Goal: Task Accomplishment & Management: Manage account settings

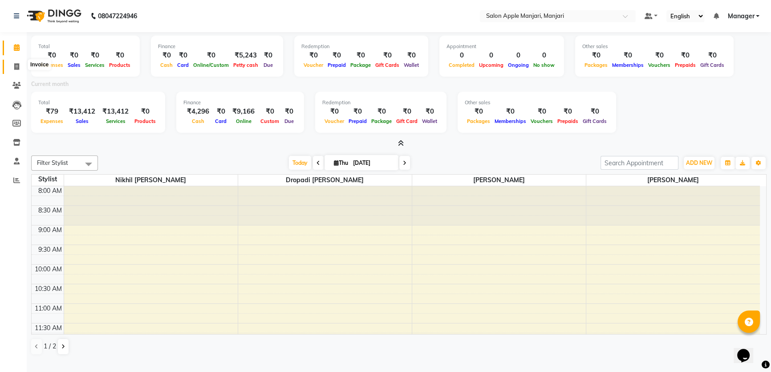
click at [19, 66] on span at bounding box center [17, 67] width 16 height 10
select select "service"
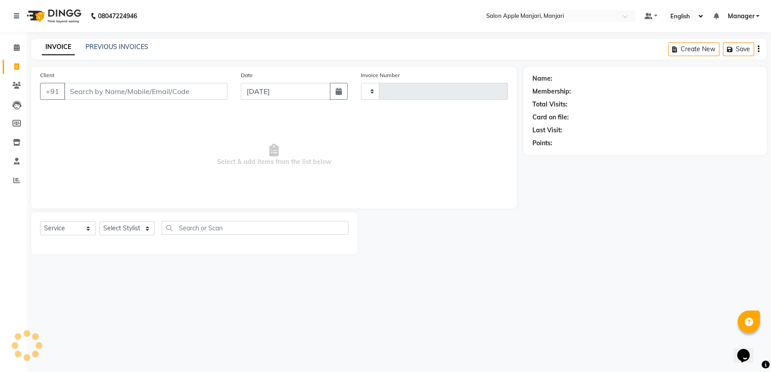
type input "0735"
select select "8088"
click at [105, 51] on link "PREVIOUS INVOICES" at bounding box center [116, 47] width 63 height 8
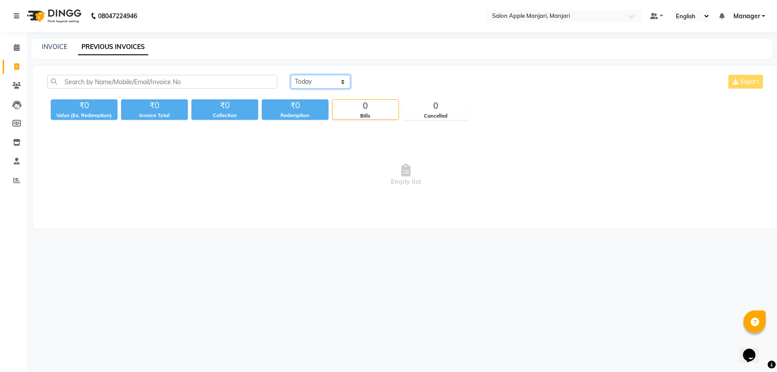
click at [301, 89] on select "Today Yesterday Custom Range" at bounding box center [321, 82] width 60 height 14
select select "range"
click at [292, 83] on select "Today Yesterday Custom Range" at bounding box center [321, 82] width 60 height 14
click at [382, 88] on input "[DATE]" at bounding box center [393, 82] width 62 height 12
select select "9"
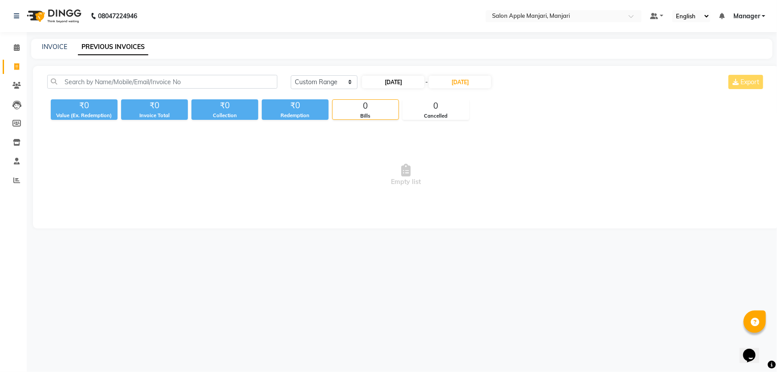
select select "2025"
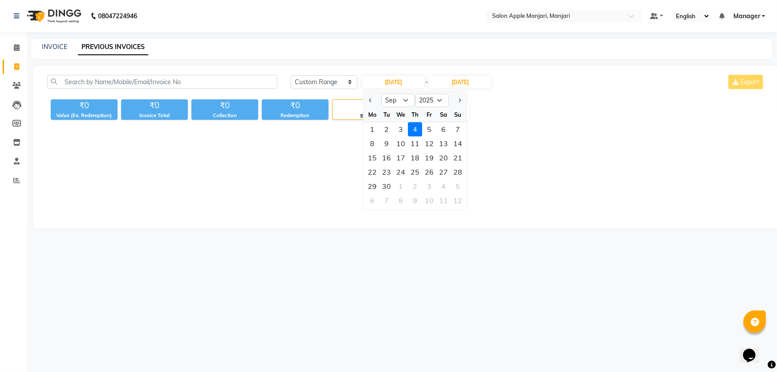
click at [377, 136] on div "1" at bounding box center [372, 129] width 14 height 14
type input "[DATE]"
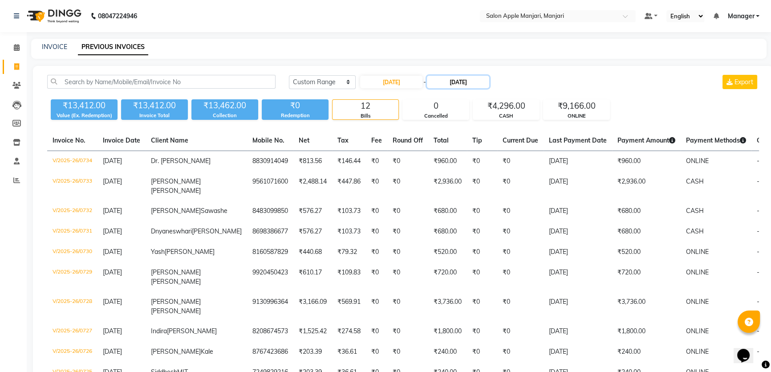
click at [455, 88] on input "[DATE]" at bounding box center [458, 82] width 62 height 12
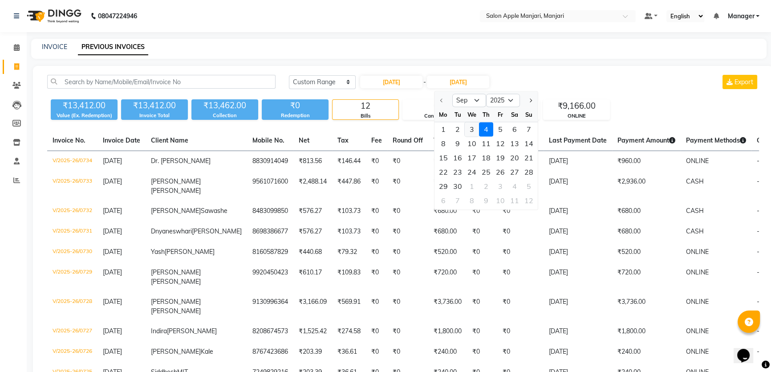
click at [479, 136] on div "3" at bounding box center [472, 129] width 14 height 14
type input "[DATE]"
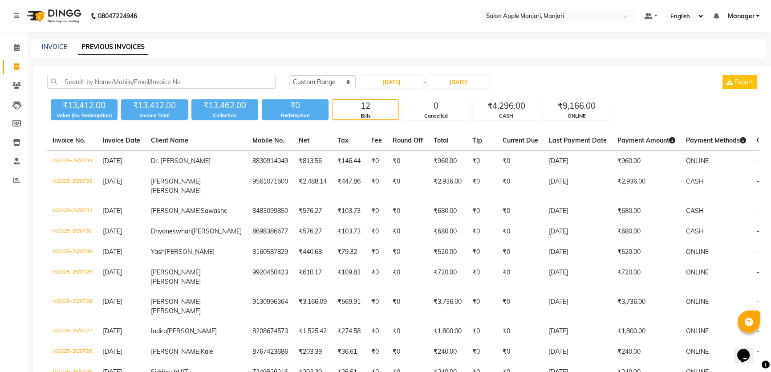
click at [167, 112] on div "₹13,412.00" at bounding box center [154, 105] width 67 height 12
drag, startPoint x: 230, startPoint y: 118, endPoint x: 244, endPoint y: 120, distance: 14.4
click at [244, 112] on div "₹13,462.00" at bounding box center [224, 105] width 67 height 12
click at [246, 112] on div "₹13,462.00" at bounding box center [224, 105] width 67 height 12
drag, startPoint x: 164, startPoint y: 120, endPoint x: 169, endPoint y: 120, distance: 4.9
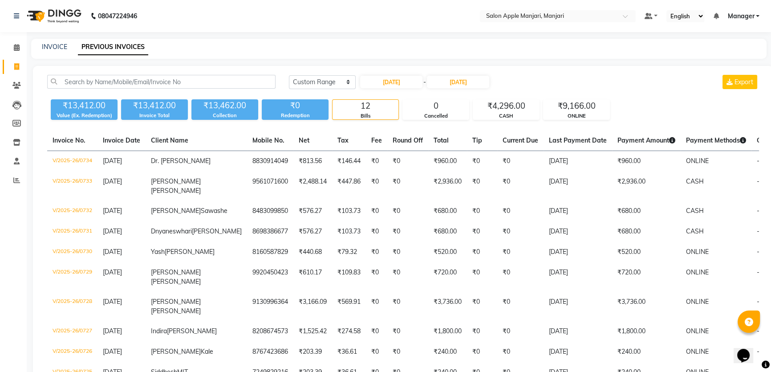
click at [169, 112] on div "₹13,412.00" at bounding box center [154, 105] width 67 height 12
drag, startPoint x: 233, startPoint y: 121, endPoint x: 244, endPoint y: 125, distance: 11.4
click at [244, 112] on div "₹13,462.00" at bounding box center [224, 105] width 67 height 12
click at [78, 112] on div "₹13,412.00" at bounding box center [84, 105] width 67 height 12
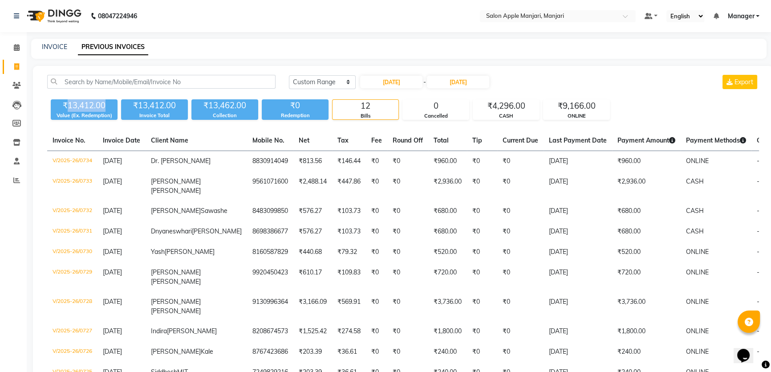
click at [108, 112] on div "₹13,412.00" at bounding box center [84, 105] width 67 height 12
click at [310, 17] on nav "08047224946 Select Location × Salon Apple Manjari, Manjari Default Panel My Pan…" at bounding box center [385, 16] width 771 height 32
click at [19, 46] on icon at bounding box center [17, 47] width 6 height 7
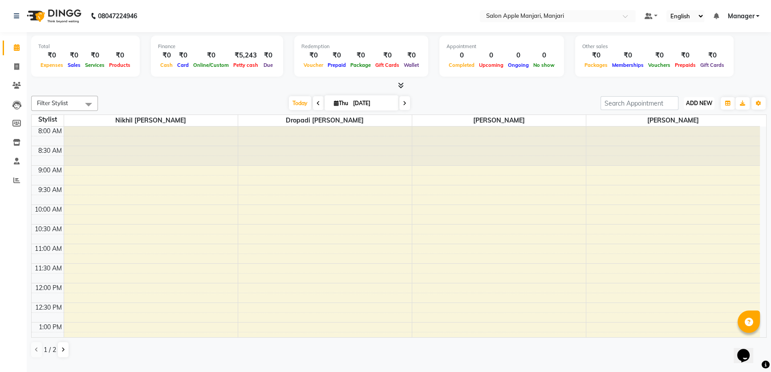
click at [697, 107] on button "ADD NEW Toggle Dropdown" at bounding box center [699, 103] width 31 height 12
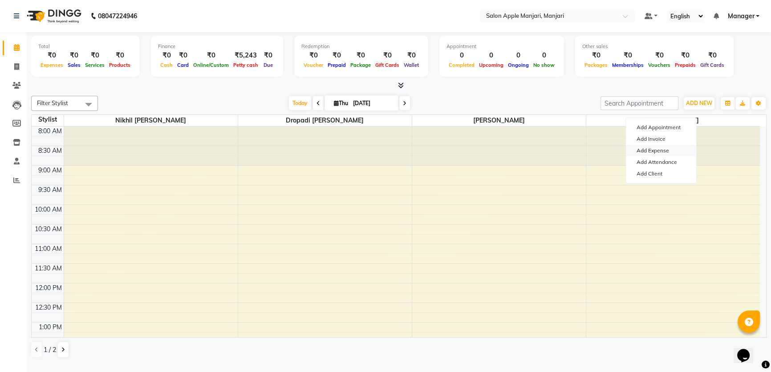
click at [669, 154] on link "Add Expense" at bounding box center [661, 151] width 70 height 12
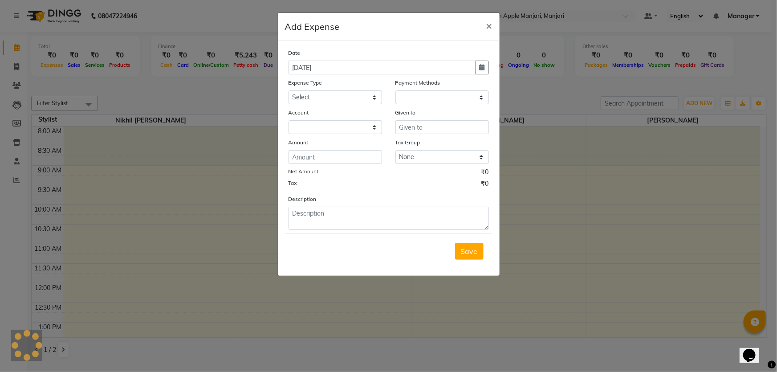
select select "1"
select select "7216"
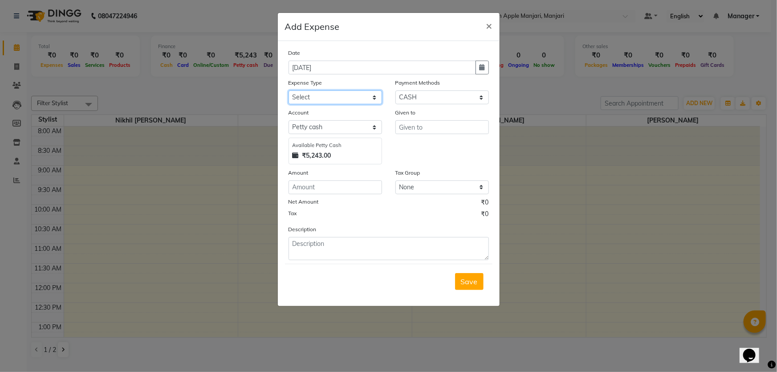
click at [371, 104] on select "Select CASH HANDED OVER TO OWNER client refund Client Snacks Donation Electrici…" at bounding box center [334, 97] width 93 height 14
select select "1928"
click at [288, 104] on select "Select CASH HANDED OVER TO OWNER client refund Client Snacks Donation Electrici…" at bounding box center [334, 97] width 93 height 14
click at [422, 134] on input "text" at bounding box center [441, 127] width 93 height 14
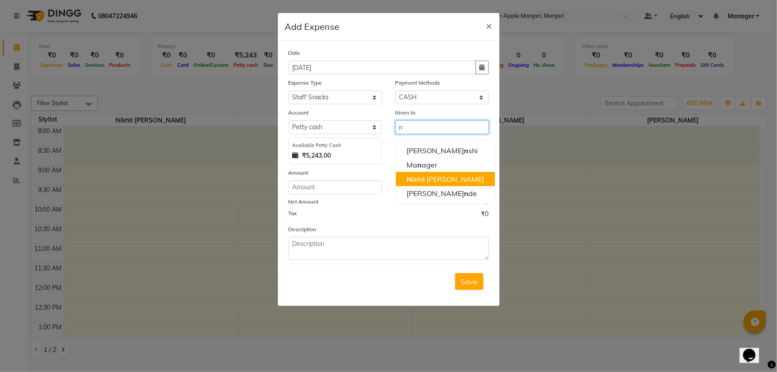
click at [440, 183] on ngb-highlight "N ikhil Digambar Satpute" at bounding box center [444, 178] width 77 height 9
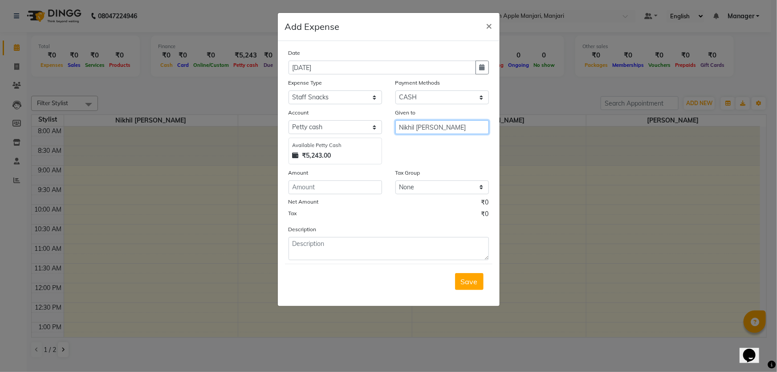
type input "Nikhil [PERSON_NAME]"
click at [329, 194] on input "number" at bounding box center [334, 187] width 93 height 14
type input "100"
click at [389, 221] on div "Tax ₹0" at bounding box center [388, 215] width 200 height 12
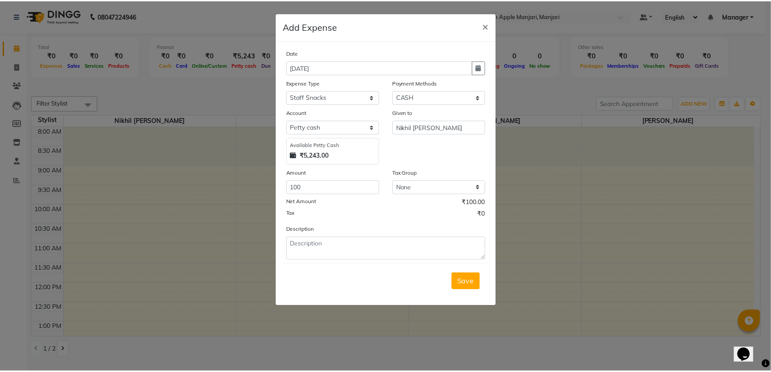
scroll to position [6, 0]
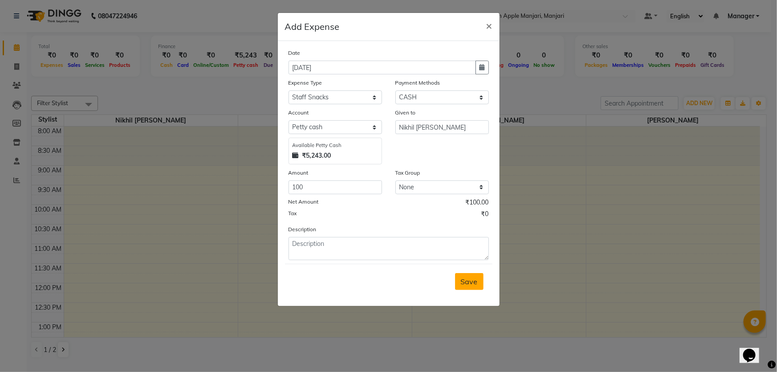
click at [455, 290] on button "Save" at bounding box center [469, 281] width 28 height 17
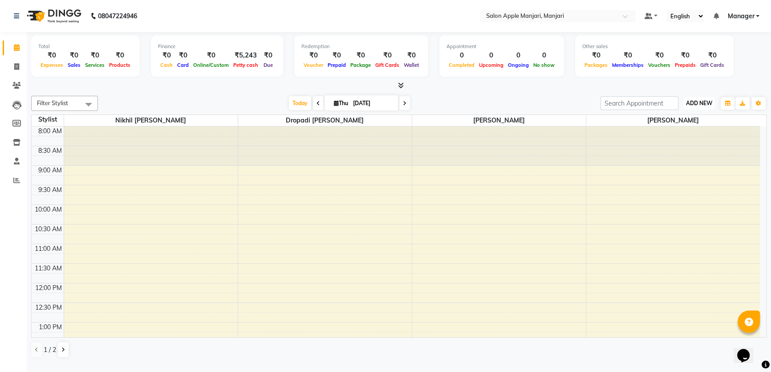
click at [705, 106] on span "ADD NEW" at bounding box center [699, 103] width 26 height 7
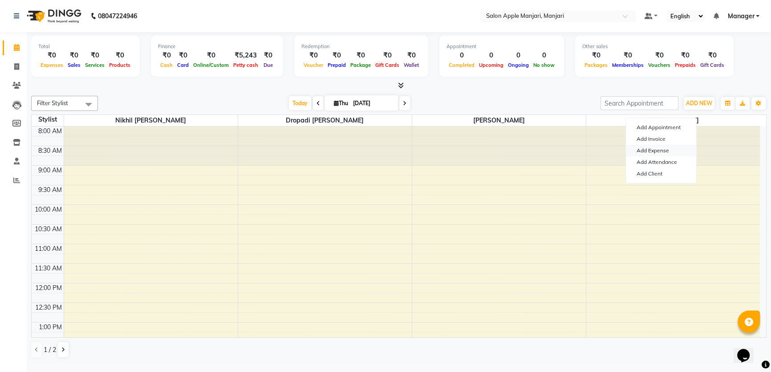
click at [667, 155] on link "Add Expense" at bounding box center [661, 151] width 70 height 12
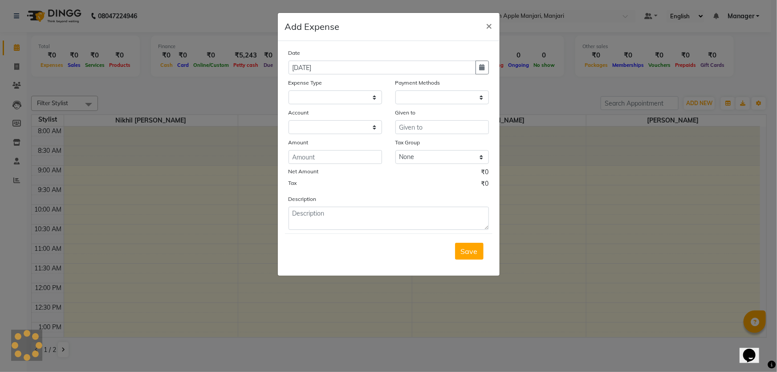
select select "1"
select select "7216"
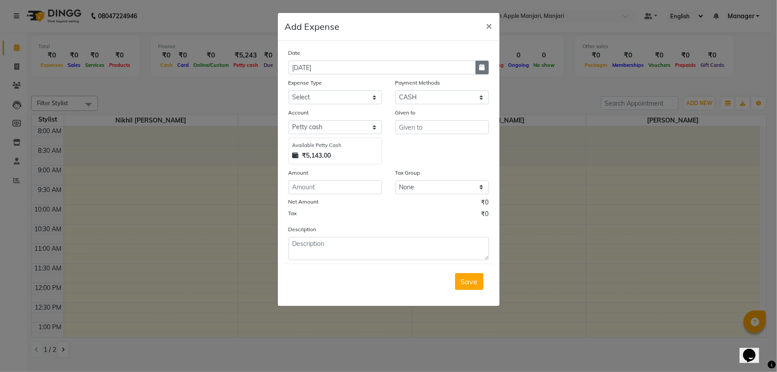
click at [475, 74] on button "button" at bounding box center [481, 68] width 13 height 14
select select "9"
select select "2025"
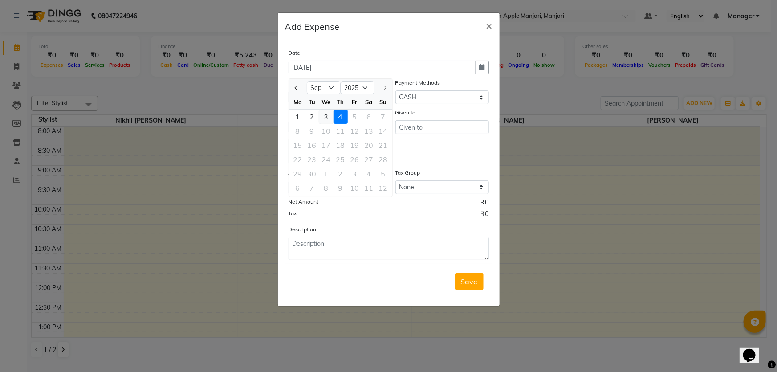
click at [333, 124] on div "3" at bounding box center [326, 117] width 14 height 14
type input "[DATE]"
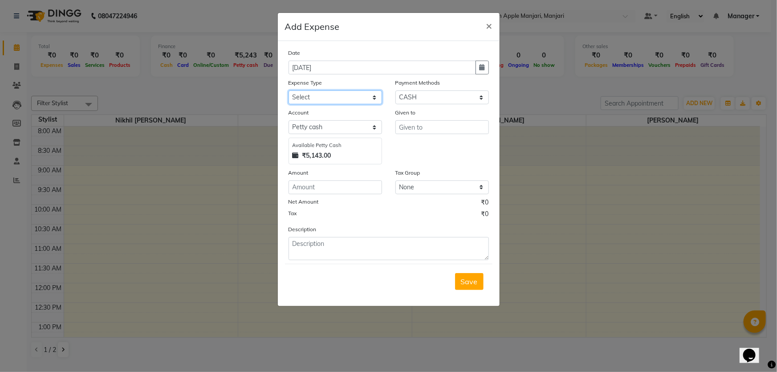
click at [369, 104] on select "Select CASH HANDED OVER TO OWNER client refund Client Snacks Donation Electrici…" at bounding box center [334, 97] width 93 height 14
select select "17640"
click at [288, 104] on select "Select CASH HANDED OVER TO OWNER client refund Client Snacks Donation Electrici…" at bounding box center [334, 97] width 93 height 14
click at [337, 194] on input "number" at bounding box center [334, 187] width 93 height 14
type input "4000"
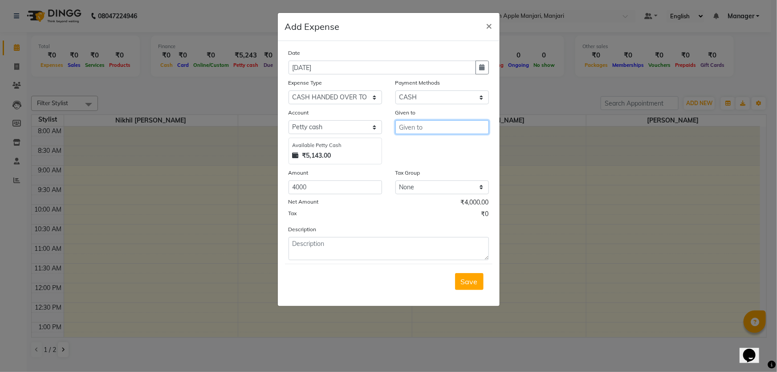
click at [430, 134] on input "text" at bounding box center [441, 127] width 93 height 14
click at [434, 155] on ngb-highlight "C haya Thombare" at bounding box center [437, 150] width 62 height 9
type input "[PERSON_NAME]"
click at [465, 286] on span "Save" at bounding box center [469, 281] width 17 height 9
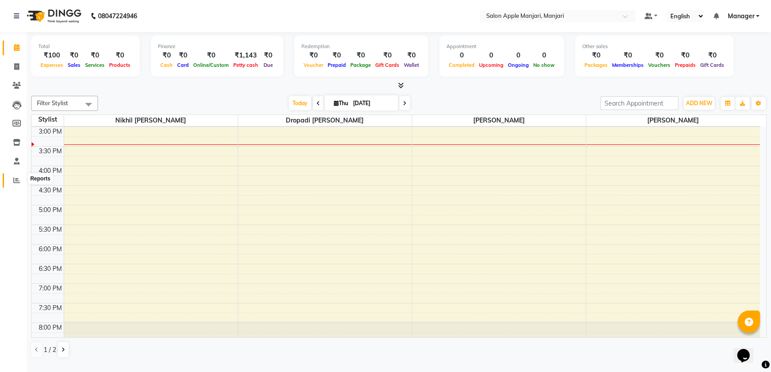
click at [12, 182] on span at bounding box center [17, 180] width 16 height 10
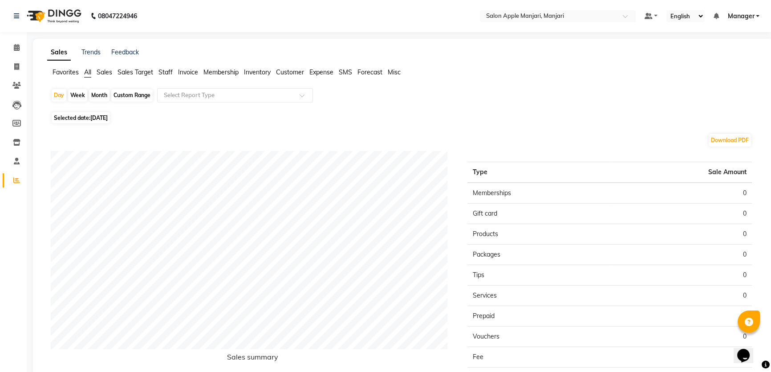
click at [318, 76] on span "Expense" at bounding box center [321, 72] width 24 height 8
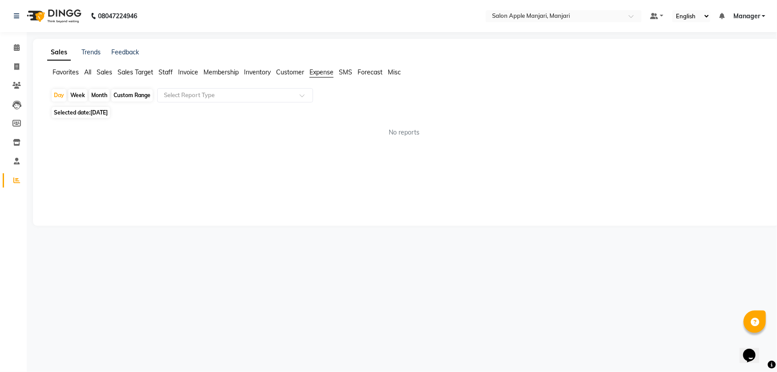
click at [96, 101] on div "Month" at bounding box center [99, 95] width 20 height 12
select select "9"
select select "2025"
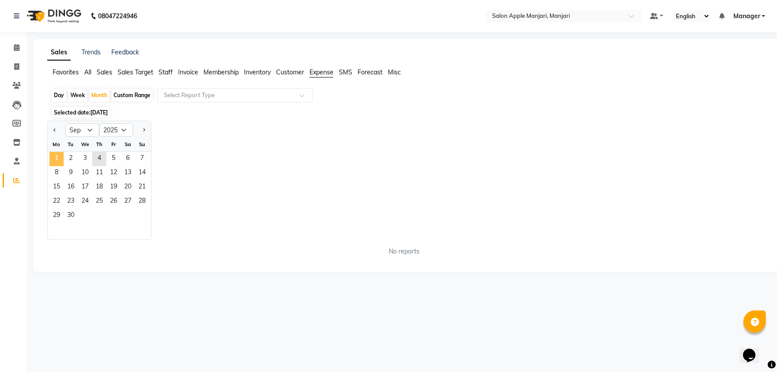
click at [61, 166] on span "1" at bounding box center [56, 159] width 14 height 14
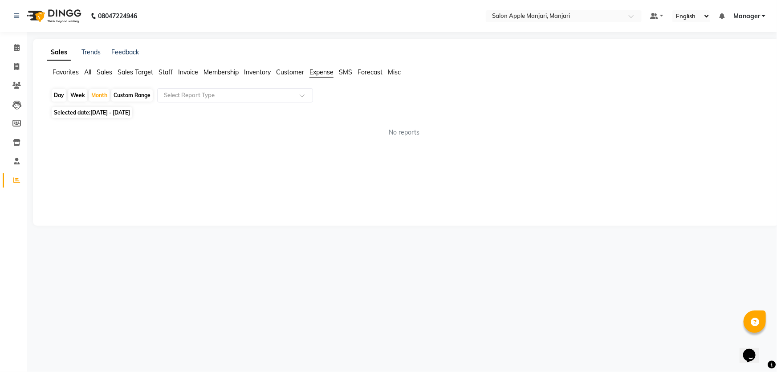
click at [128, 101] on div "Custom Range" at bounding box center [131, 95] width 41 height 12
select select "9"
select select "2025"
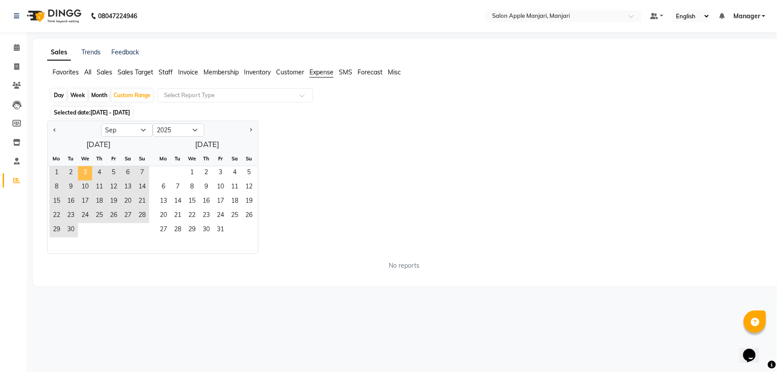
click at [92, 180] on span "3" at bounding box center [85, 173] width 14 height 14
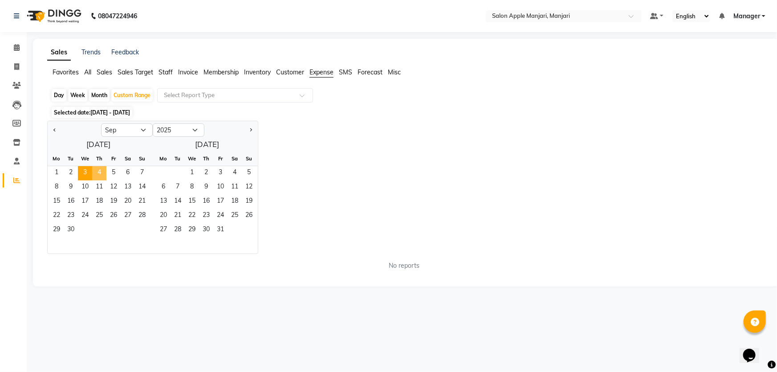
click at [106, 180] on span "4" at bounding box center [99, 173] width 14 height 14
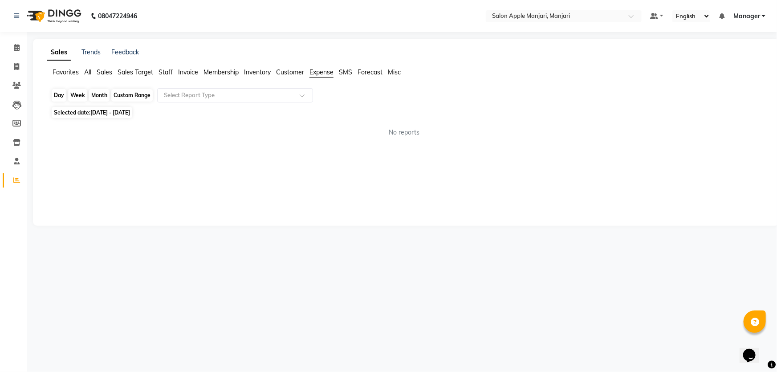
click at [128, 101] on div "Custom Range" at bounding box center [131, 95] width 41 height 12
select select "9"
select select "2025"
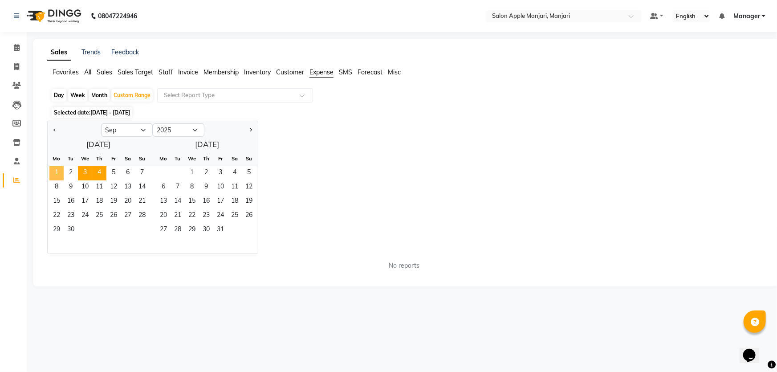
click at [62, 180] on span "1" at bounding box center [56, 173] width 14 height 14
click at [106, 180] on span "4" at bounding box center [99, 173] width 14 height 14
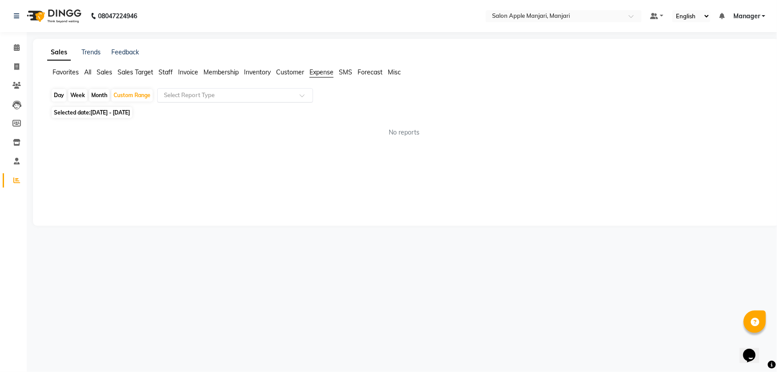
click at [311, 102] on span at bounding box center [305, 97] width 11 height 9
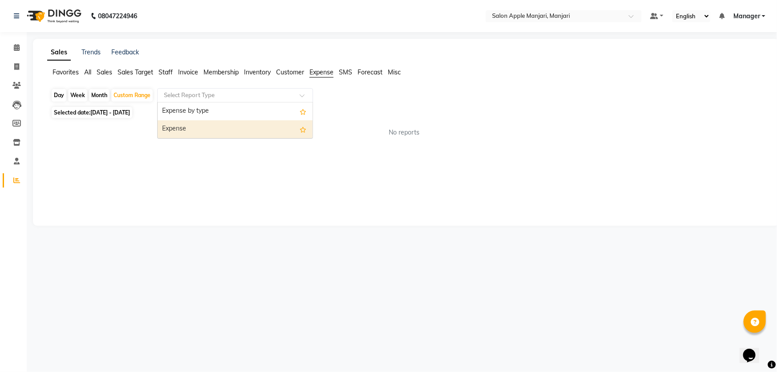
click at [236, 138] on div "Expense" at bounding box center [235, 129] width 155 height 18
select select "filtered_report"
select select "pdf"
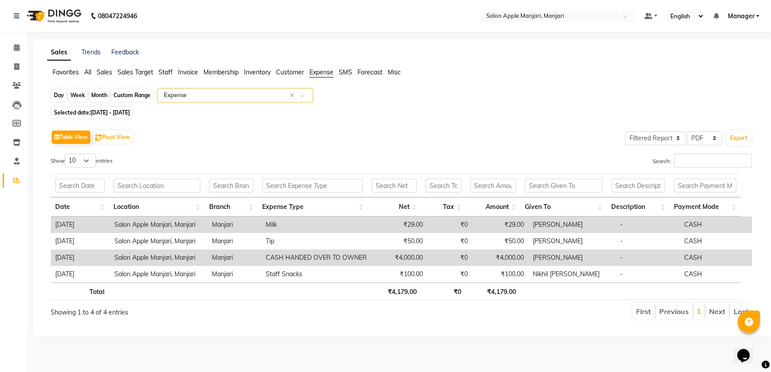
click at [137, 101] on div "Custom Range" at bounding box center [131, 95] width 41 height 12
select select "9"
select select "2025"
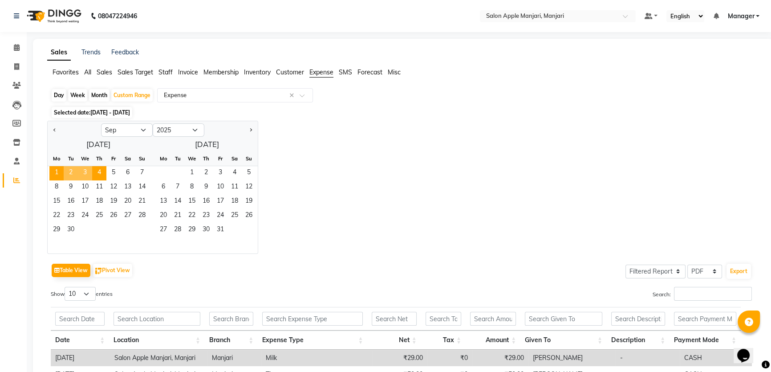
click at [485, 226] on div "Jan Feb Mar Apr May Jun [DATE] Aug Sep Oct Nov [DATE] 2016 2017 2018 2019 2020 …" at bounding box center [403, 187] width 712 height 133
click at [59, 180] on span "1" at bounding box center [56, 173] width 14 height 14
click at [106, 180] on span "4" at bounding box center [99, 173] width 14 height 14
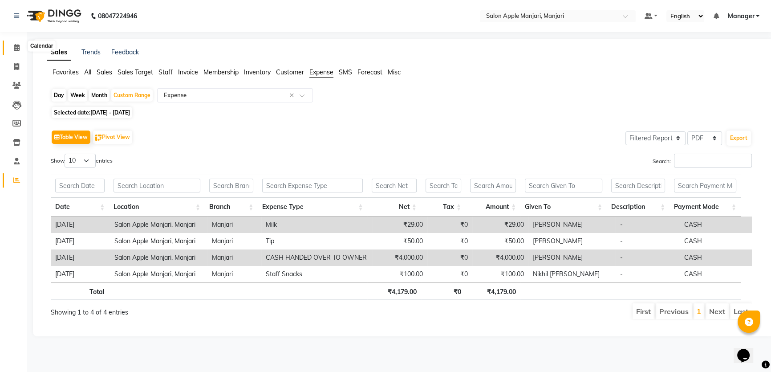
click at [16, 45] on icon at bounding box center [17, 47] width 6 height 7
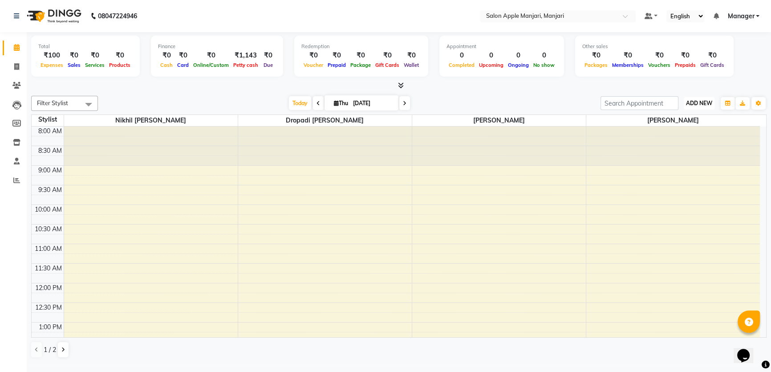
click at [702, 106] on span "ADD NEW" at bounding box center [699, 103] width 26 height 7
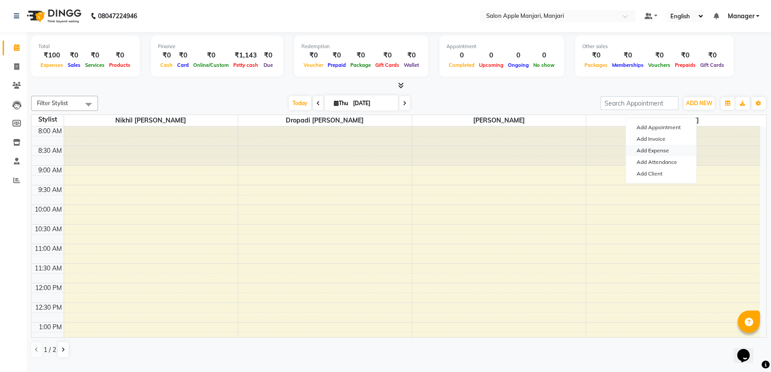
click at [672, 155] on link "Add Expense" at bounding box center [661, 151] width 70 height 12
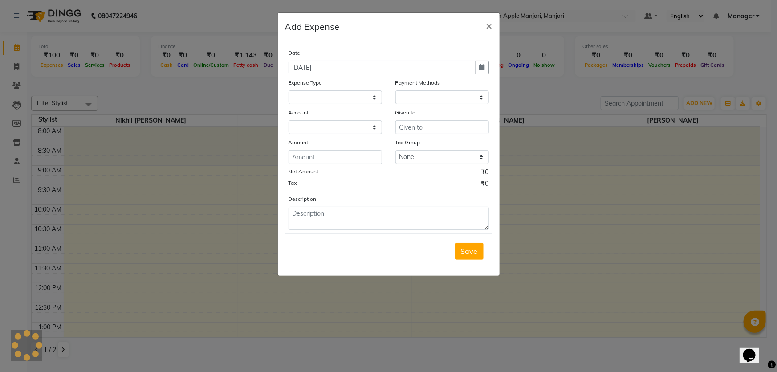
select select "1"
select select "7216"
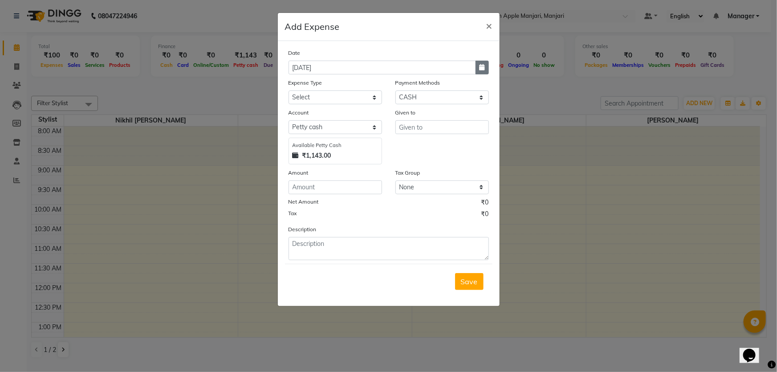
click at [475, 74] on button "button" at bounding box center [481, 68] width 13 height 14
select select "9"
select select "2025"
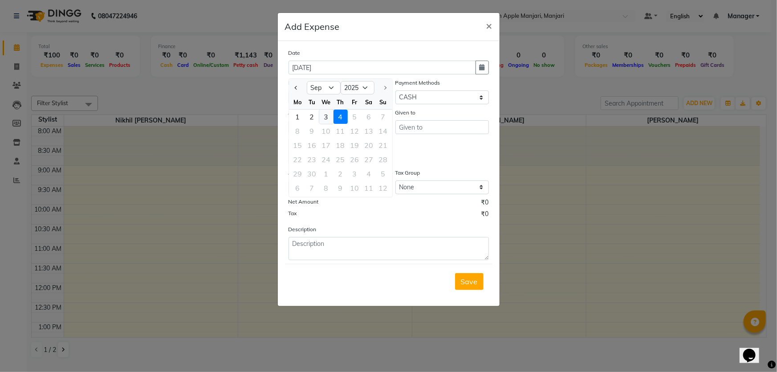
click at [333, 124] on div "3" at bounding box center [326, 117] width 14 height 14
type input "[DATE]"
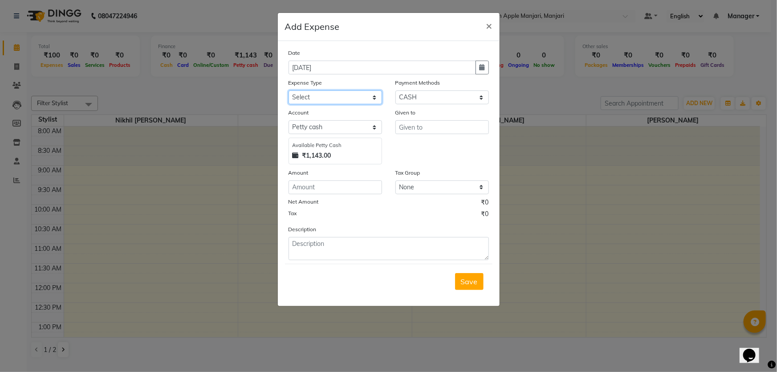
click at [367, 104] on select "Select CASH HANDED OVER TO OWNER client refund Client Snacks Donation Electrici…" at bounding box center [334, 97] width 93 height 14
select select "10349"
click at [288, 104] on select "Select CASH HANDED OVER TO OWNER client refund Client Snacks Donation Electrici…" at bounding box center [334, 97] width 93 height 14
click at [343, 194] on input "number" at bounding box center [334, 187] width 93 height 14
type input "29"
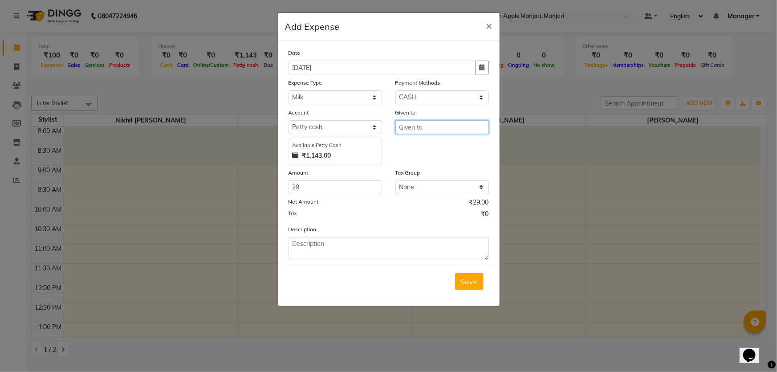
click at [449, 134] on input "text" at bounding box center [441, 127] width 93 height 14
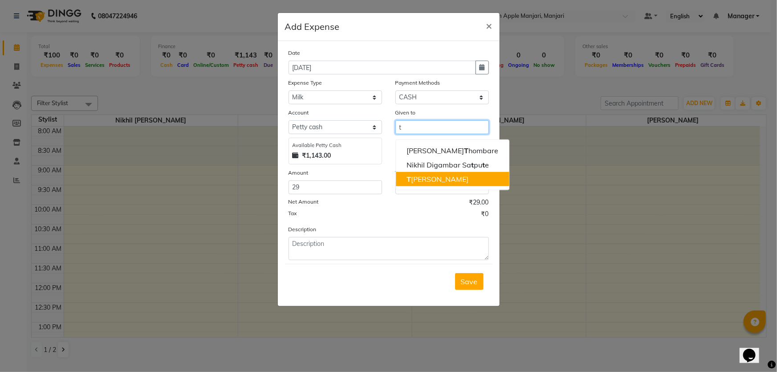
click at [424, 183] on ngb-highlight "T [PERSON_NAME]" at bounding box center [437, 178] width 62 height 9
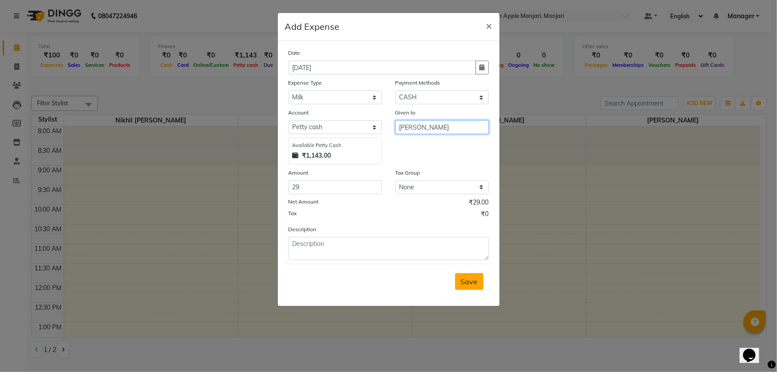
type input "[PERSON_NAME]"
click at [461, 286] on span "Save" at bounding box center [469, 281] width 17 height 9
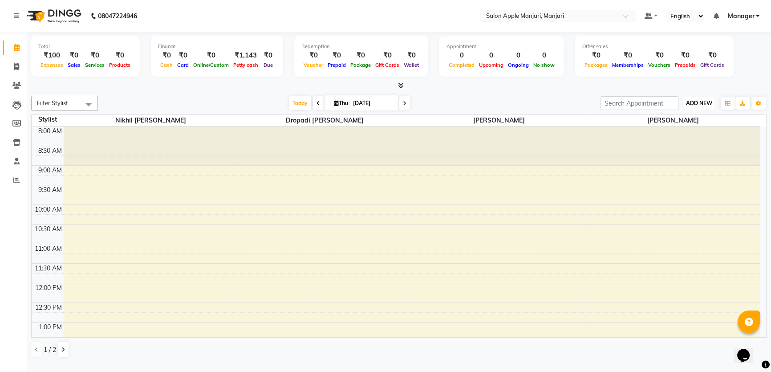
click at [700, 106] on span "ADD NEW" at bounding box center [699, 103] width 26 height 7
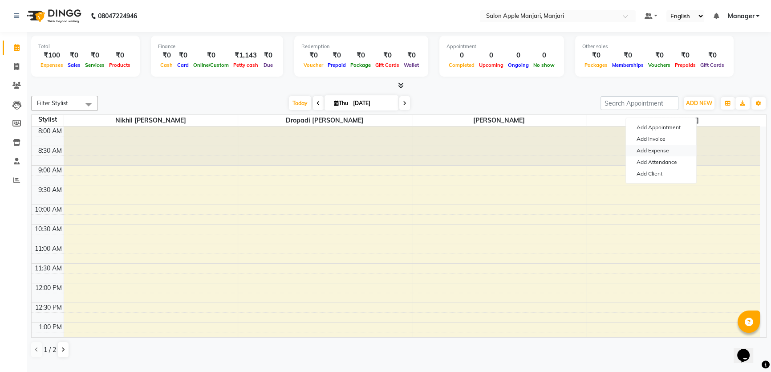
click at [663, 153] on link "Add Expense" at bounding box center [661, 151] width 70 height 12
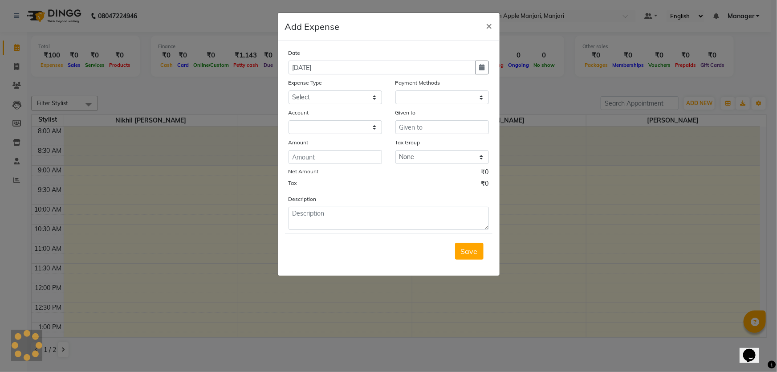
select select "1"
select select "7216"
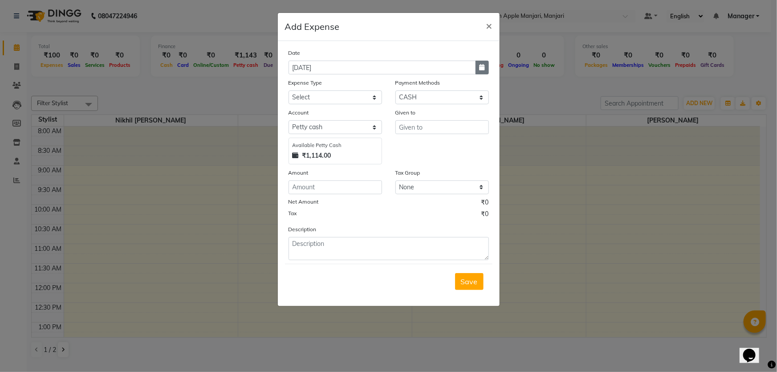
click at [479, 70] on icon "button" at bounding box center [481, 67] width 5 height 6
select select "9"
select select "2025"
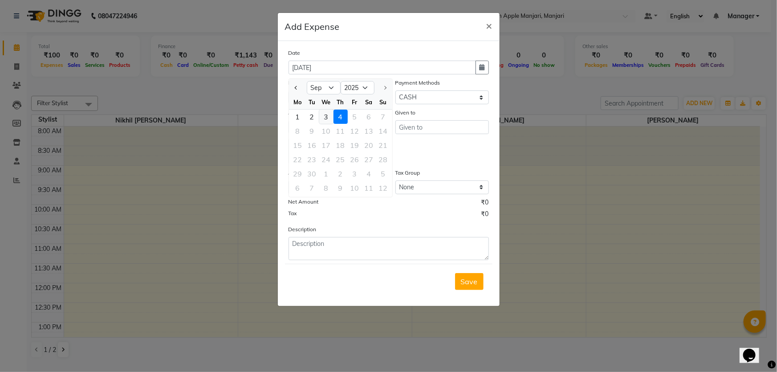
click at [333, 124] on div "3" at bounding box center [326, 117] width 14 height 14
type input "[DATE]"
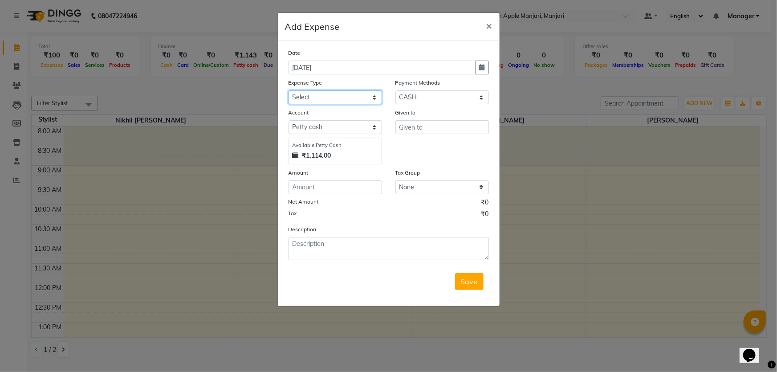
click at [369, 104] on select "Select CASH HANDED OVER TO OWNER client refund Client Snacks Donation Electrici…" at bounding box center [334, 97] width 93 height 14
select select "1927"
click at [288, 104] on select "Select CASH HANDED OVER TO OWNER client refund Client Snacks Donation Electrici…" at bounding box center [334, 97] width 93 height 14
click at [466, 134] on input "text" at bounding box center [441, 127] width 93 height 14
click at [458, 161] on div "Given to" at bounding box center [442, 136] width 107 height 57
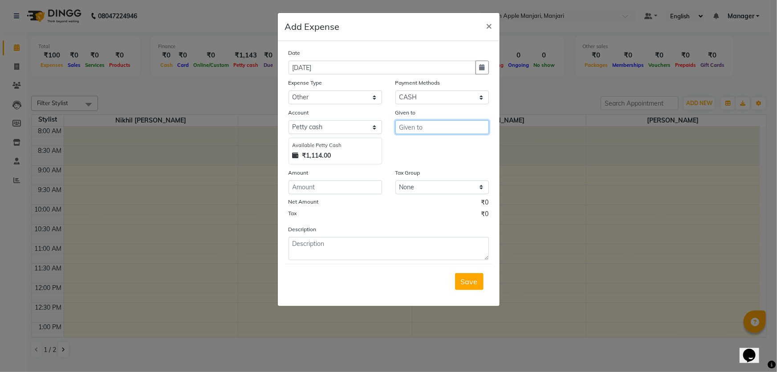
click at [452, 134] on input "text" at bounding box center [441, 127] width 93 height 14
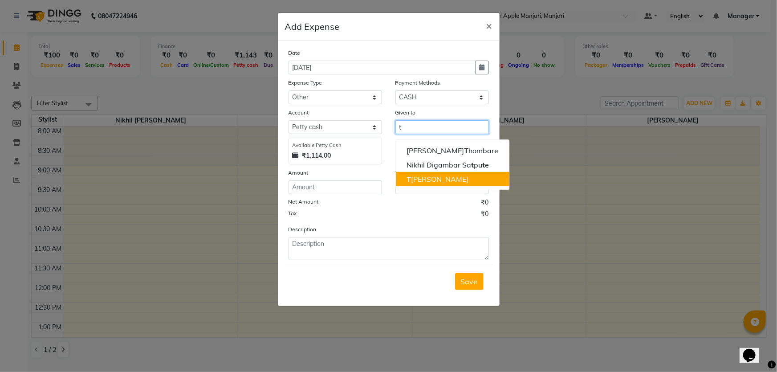
drag, startPoint x: 457, startPoint y: 209, endPoint x: 445, endPoint y: 211, distance: 12.5
click at [457, 186] on button "T [PERSON_NAME]" at bounding box center [452, 179] width 113 height 14
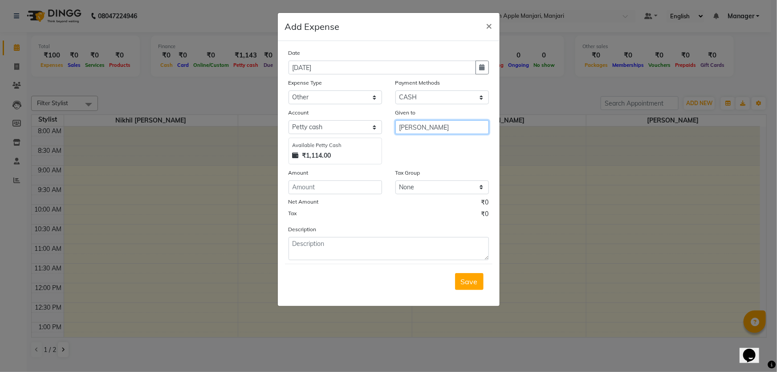
type input "[PERSON_NAME]"
click at [359, 194] on input "number" at bounding box center [334, 187] width 93 height 14
type input "50"
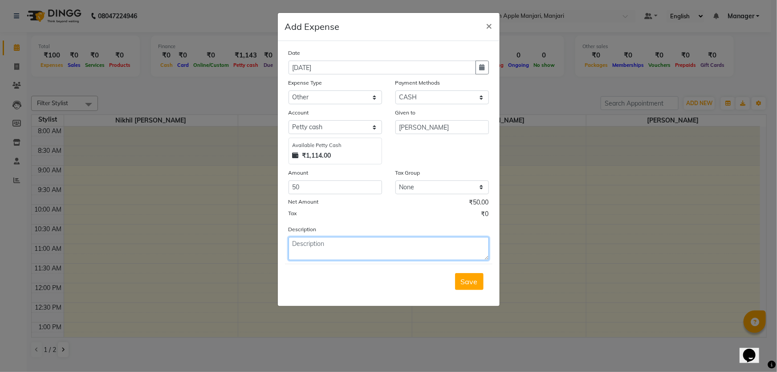
click at [362, 260] on textarea at bounding box center [388, 248] width 200 height 23
click at [339, 260] on textarea at bounding box center [388, 248] width 200 height 23
type textarea "Petrol"
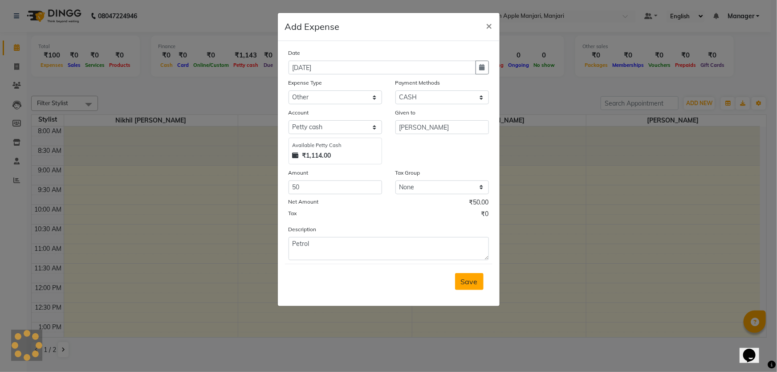
click at [465, 290] on button "Save" at bounding box center [469, 281] width 28 height 17
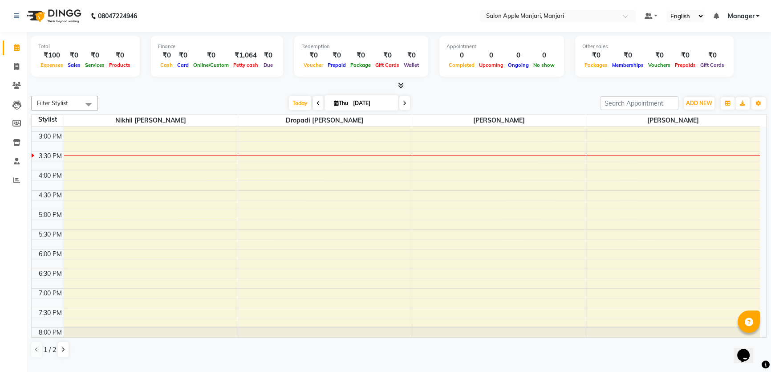
scroll to position [283, 0]
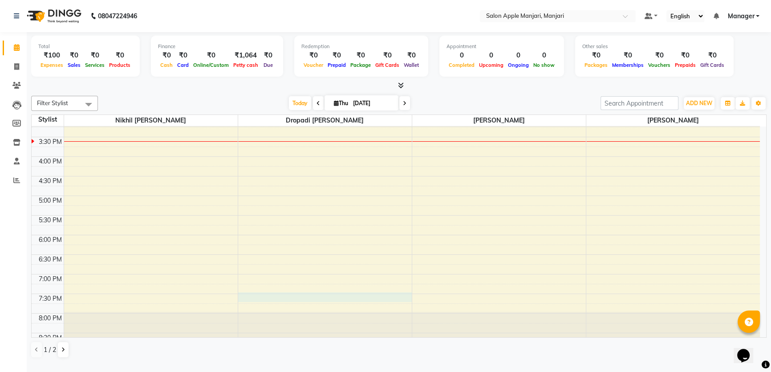
click at [276, 308] on div "8:00 AM 8:30 AM 9:00 AM 9:30 AM 10:00 AM 10:30 AM 11:00 AM 11:30 AM 12:00 PM 12…" at bounding box center [396, 97] width 728 height 509
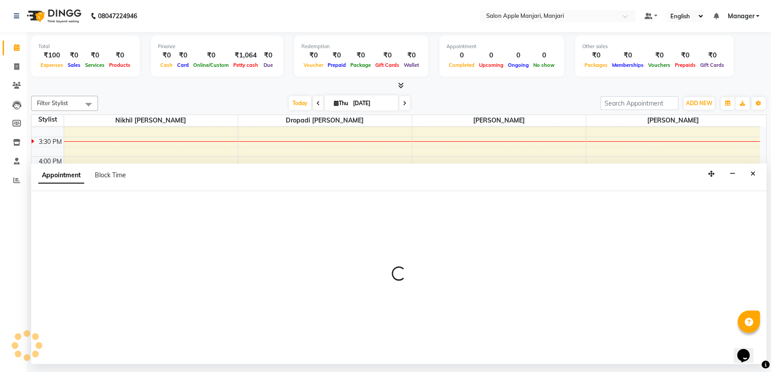
scroll to position [4, 0]
select select "75339"
select select "1170"
select select "tentative"
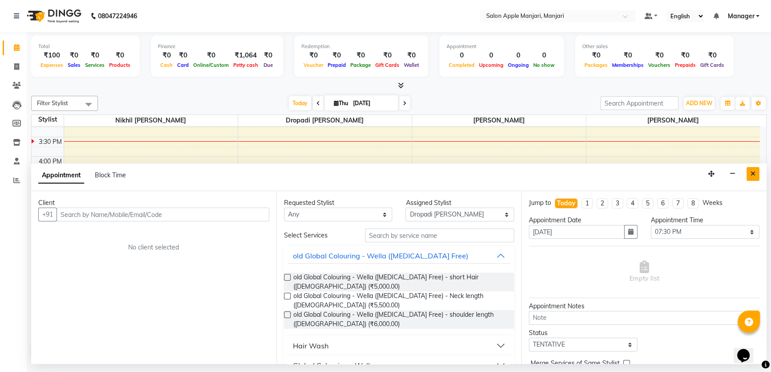
click at [751, 177] on icon "Close" at bounding box center [753, 173] width 5 height 6
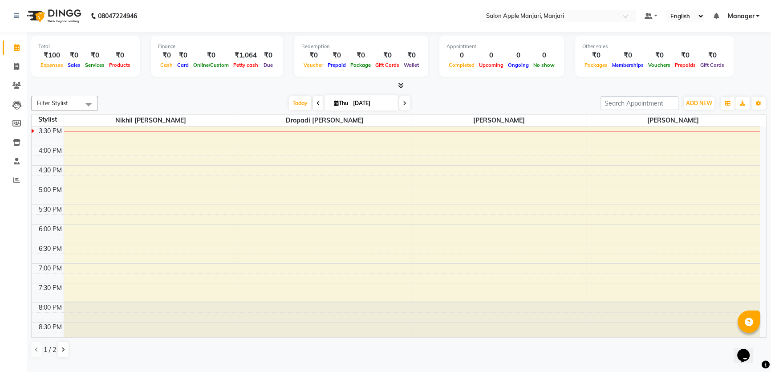
scroll to position [296, 0]
click at [307, 289] on div "8:00 AM 8:30 AM 9:00 AM 9:30 AM 10:00 AM 10:30 AM 11:00 AM 11:30 AM 12:00 PM 12…" at bounding box center [396, 84] width 728 height 509
select select "75339"
select select "tentative"
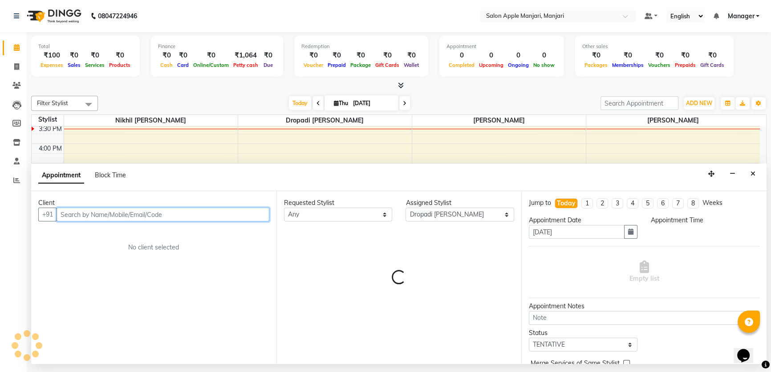
select select "1170"
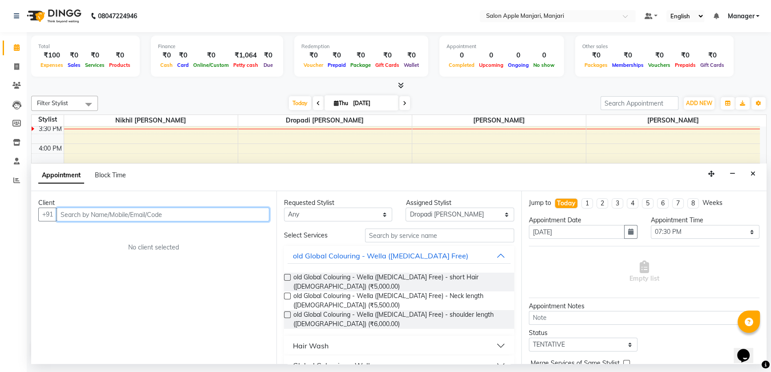
click at [172, 221] on input "text" at bounding box center [163, 214] width 213 height 14
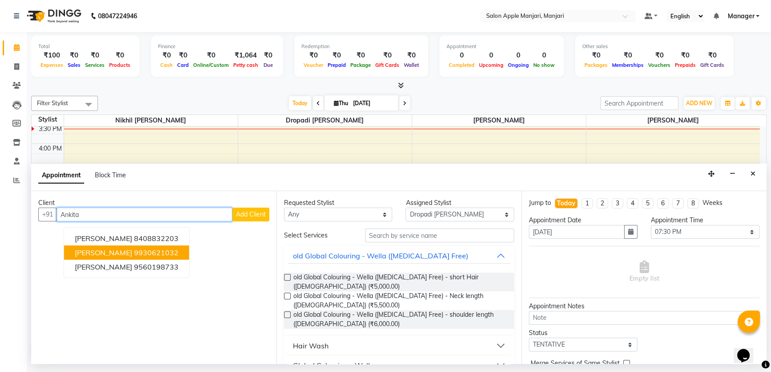
click at [163, 257] on ngb-highlight "9930621032" at bounding box center [156, 252] width 45 height 9
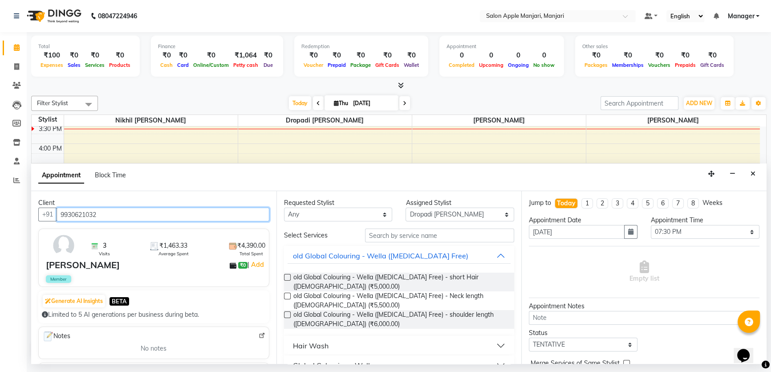
type input "9930621032"
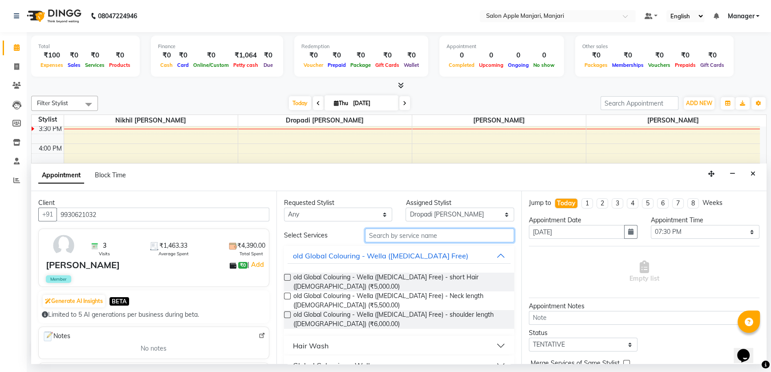
click at [439, 242] on input "text" at bounding box center [439, 235] width 149 height 14
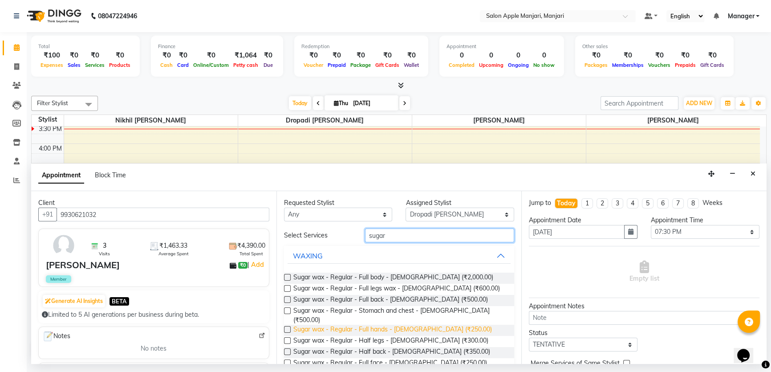
type input "sugar"
click at [372, 336] on span "Sugar wax - Regular - Full hands - Female (₹250.00)" at bounding box center [392, 330] width 199 height 11
checkbox input "false"
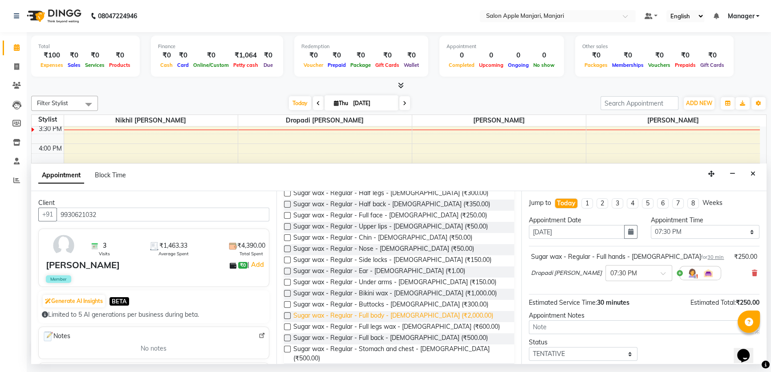
scroll to position [162, 0]
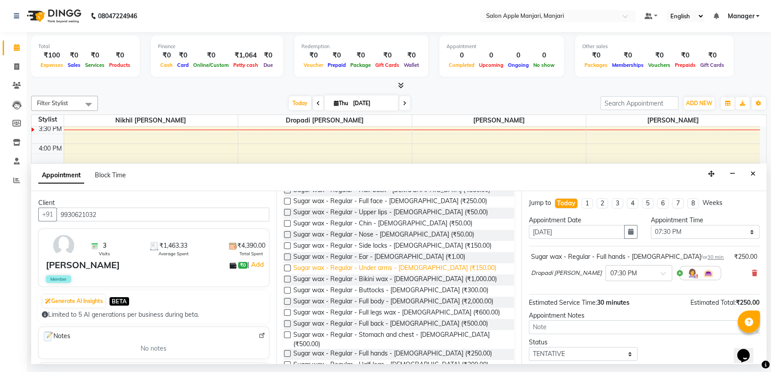
click at [380, 274] on span "Sugar wax - Regular - Under arms - Female (₹150.00)" at bounding box center [394, 268] width 203 height 11
checkbox input "false"
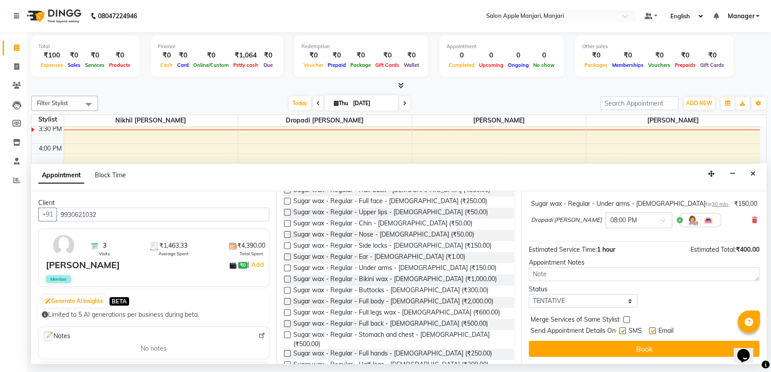
scroll to position [134, 0]
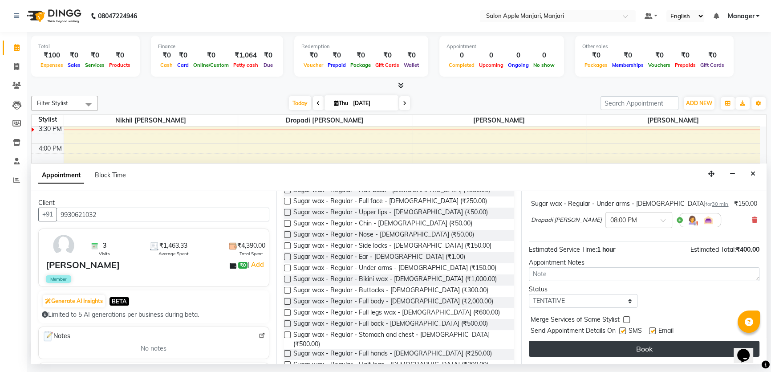
click at [587, 351] on button "Book" at bounding box center [644, 349] width 231 height 16
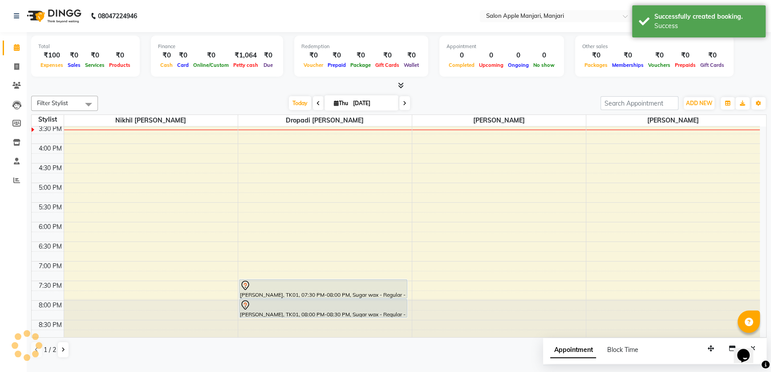
scroll to position [0, 0]
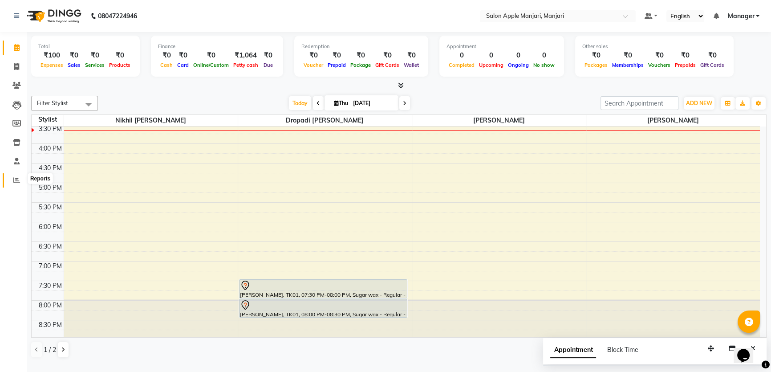
click at [19, 179] on icon at bounding box center [16, 180] width 7 height 7
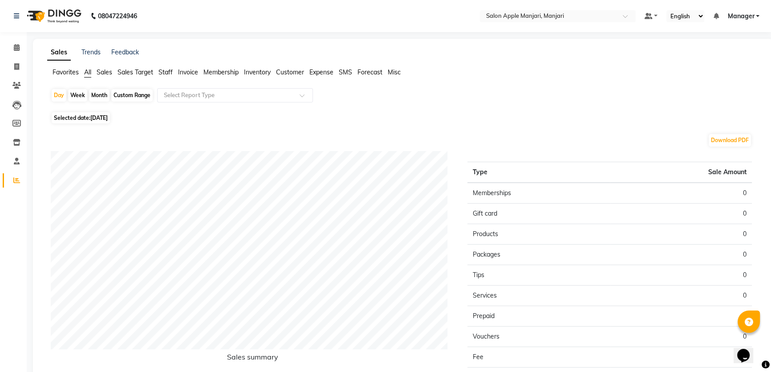
click at [332, 76] on span "Expense" at bounding box center [321, 72] width 24 height 8
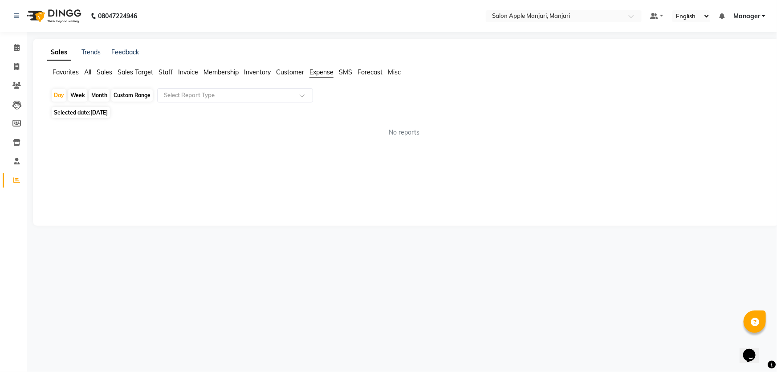
click at [102, 101] on div "Month" at bounding box center [99, 95] width 20 height 12
select select "9"
select select "2025"
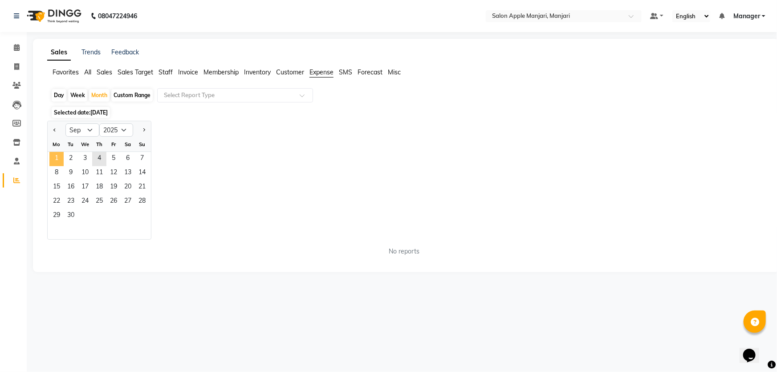
click at [64, 166] on span "1" at bounding box center [56, 159] width 14 height 14
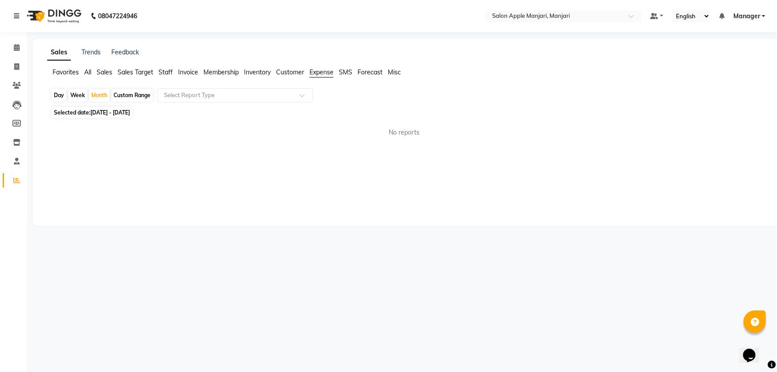
click at [140, 101] on div "Custom Range" at bounding box center [131, 95] width 41 height 12
select select "9"
select select "2025"
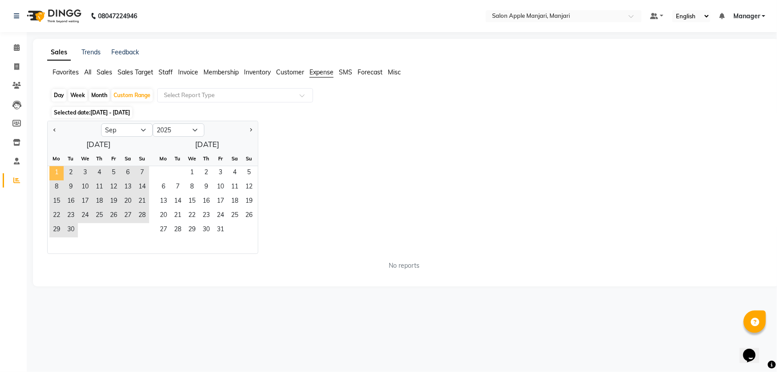
click at [55, 180] on span "1" at bounding box center [56, 173] width 14 height 14
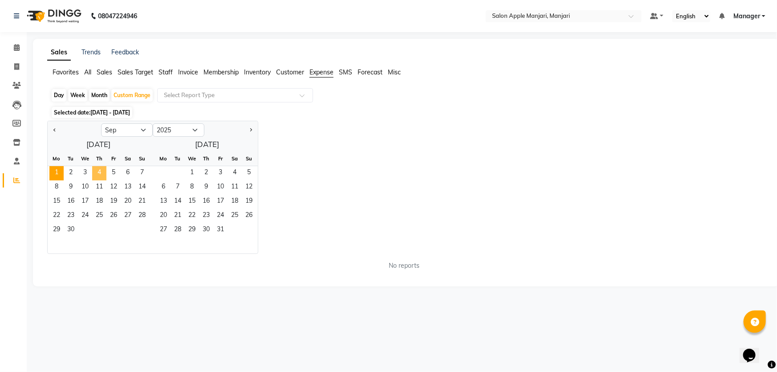
click at [106, 180] on span "4" at bounding box center [99, 173] width 14 height 14
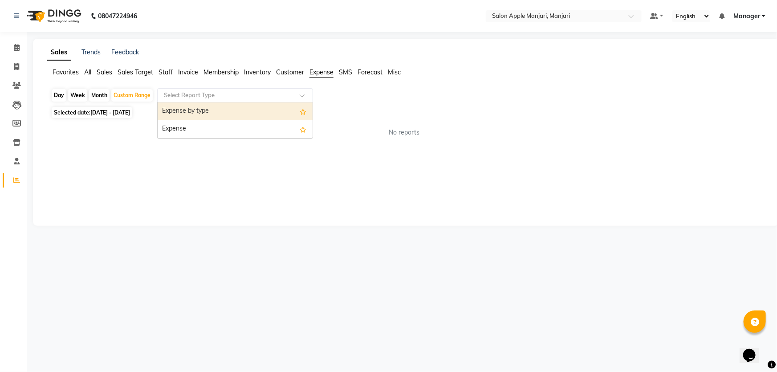
click at [310, 102] on span at bounding box center [305, 97] width 11 height 9
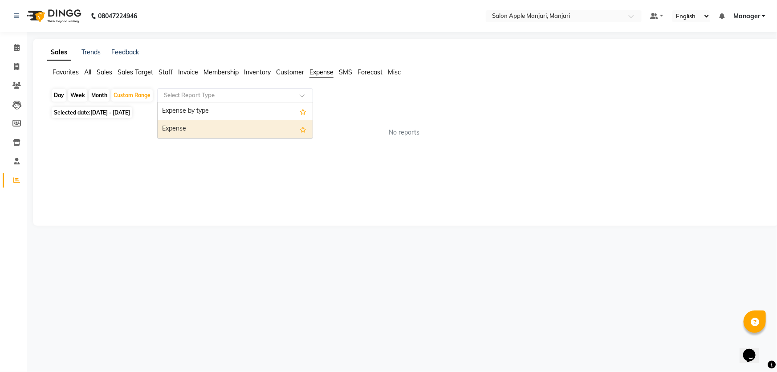
click at [185, 138] on div "Expense" at bounding box center [235, 129] width 155 height 18
select select "filtered_report"
select select "pdf"
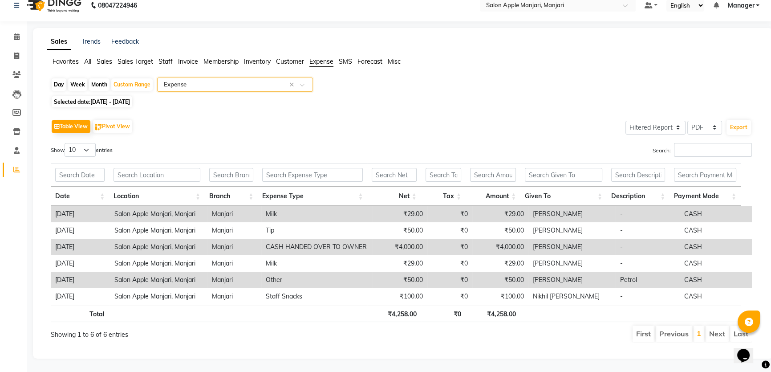
scroll to position [49, 0]
click at [18, 71] on icon at bounding box center [16, 74] width 8 height 7
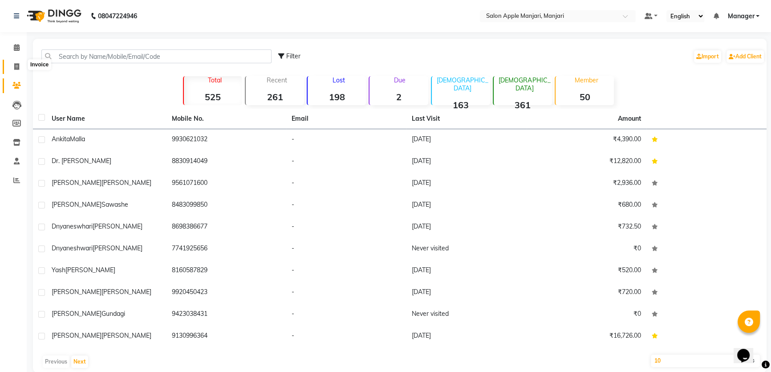
drag, startPoint x: 15, startPoint y: 66, endPoint x: 28, endPoint y: 61, distance: 13.7
click at [16, 66] on icon at bounding box center [16, 66] width 5 height 7
select select "8088"
select select "service"
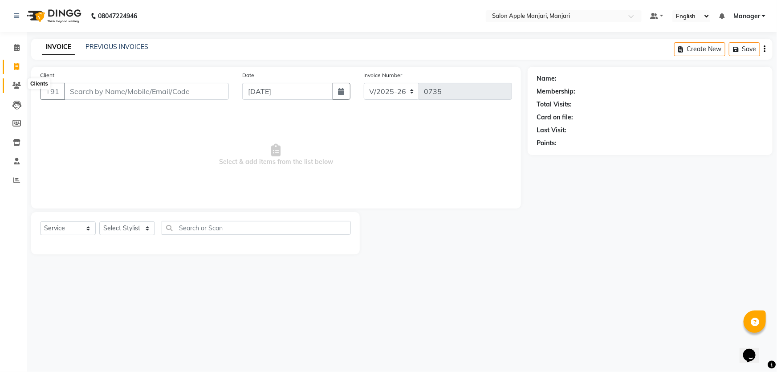
click at [11, 85] on span at bounding box center [17, 86] width 16 height 10
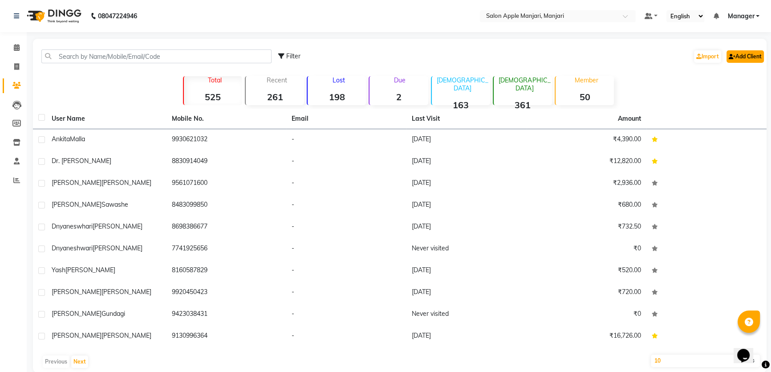
click at [730, 59] on icon at bounding box center [732, 56] width 7 height 5
select select "22"
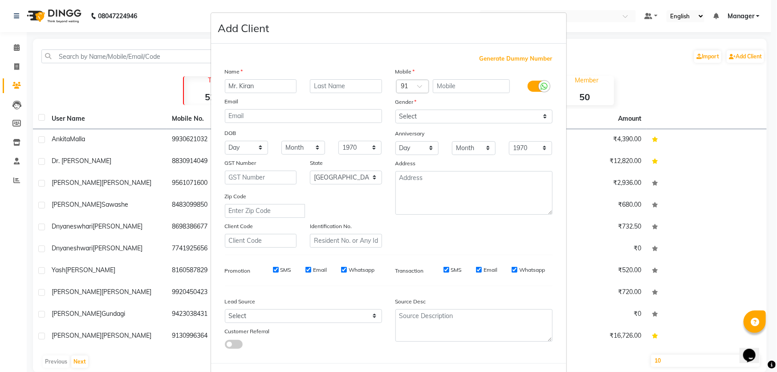
type input "Mr. Kiran"
type input "Gunjal"
click at [484, 93] on input "text" at bounding box center [471, 86] width 77 height 14
type input "7020139380"
click at [538, 123] on select "Select Male Female Other Prefer Not To Say" at bounding box center [473, 117] width 157 height 14
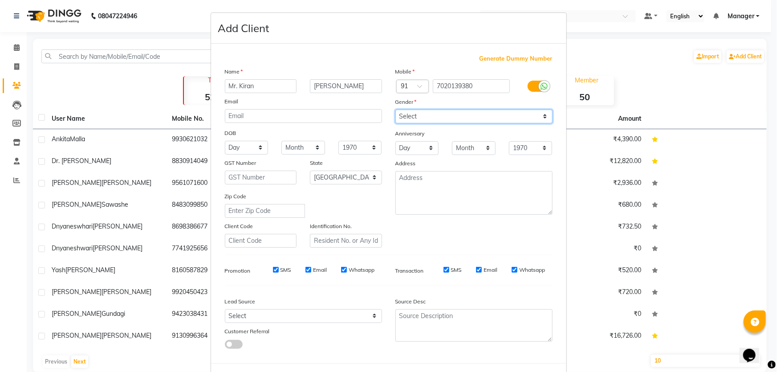
select select "male"
click at [395, 123] on select "Select Male Female Other Prefer Not To Say" at bounding box center [473, 117] width 157 height 14
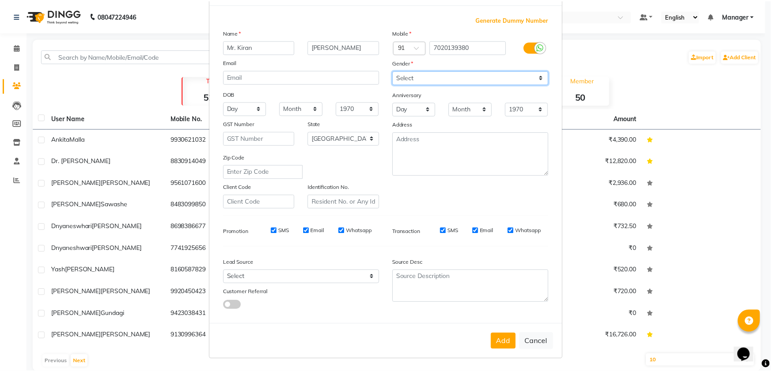
scroll to position [120, 0]
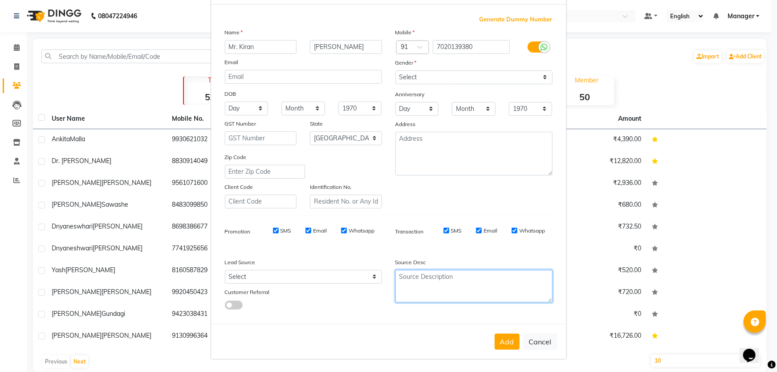
drag, startPoint x: 489, startPoint y: 270, endPoint x: 489, endPoint y: 263, distance: 7.1
click at [489, 270] on textarea at bounding box center [473, 286] width 157 height 32
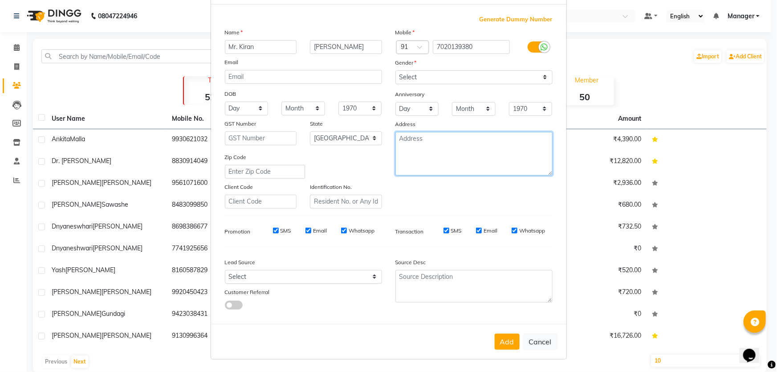
click at [509, 132] on textarea at bounding box center [473, 154] width 157 height 44
type textarea "Manjari"
click at [495, 337] on button "Add" at bounding box center [507, 341] width 25 height 16
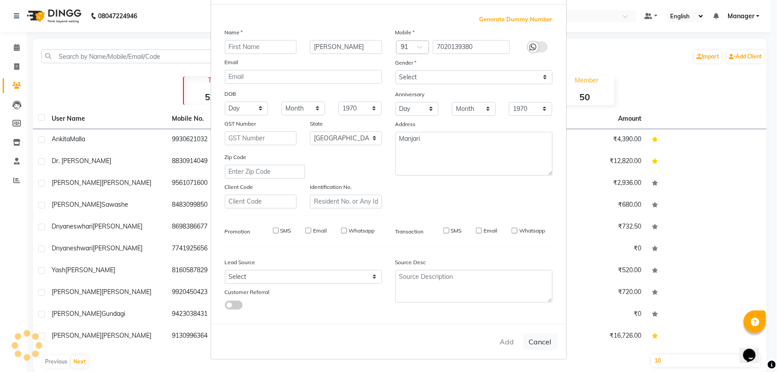
select select
select select "null"
select select
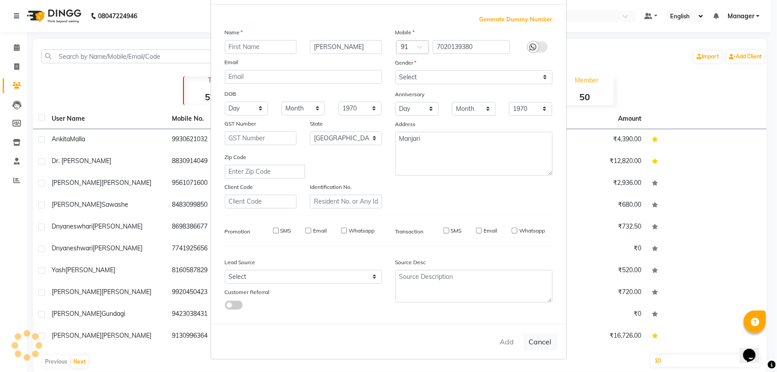
select select
checkbox input "false"
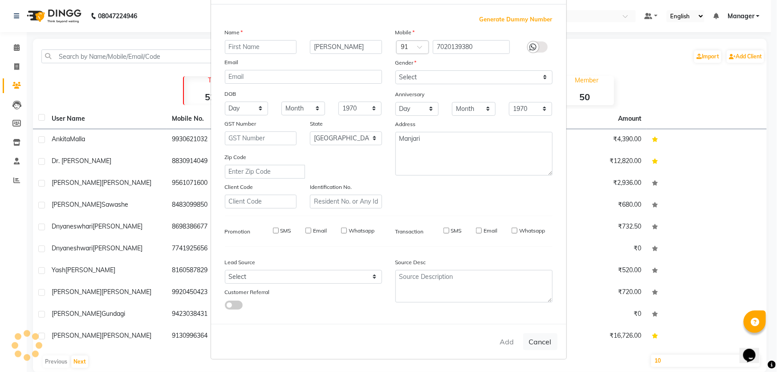
checkbox input "false"
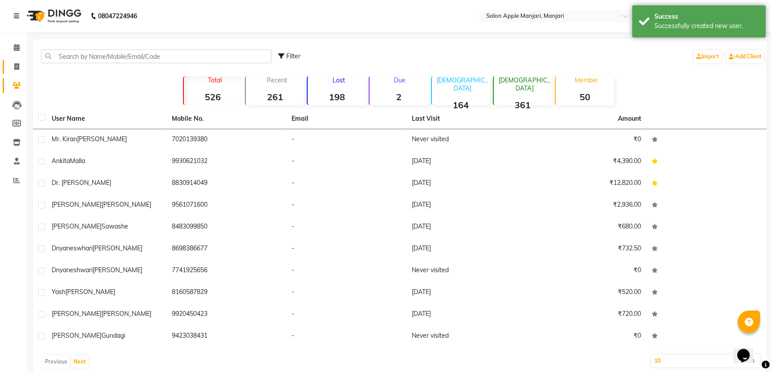
click at [17, 61] on link "Invoice" at bounding box center [13, 67] width 21 height 15
select select "service"
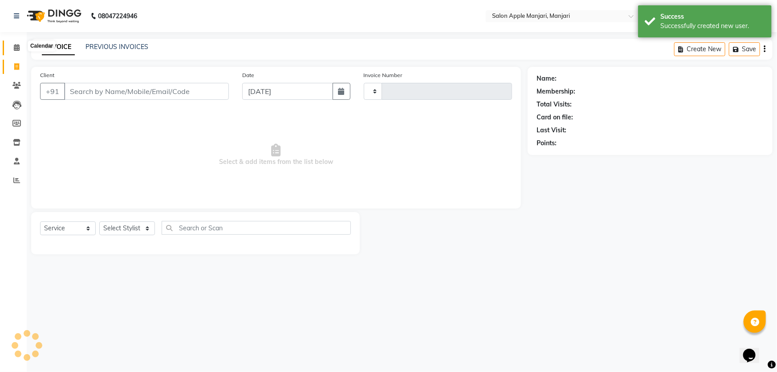
type input "0735"
select select "8088"
click at [139, 100] on input "Client" at bounding box center [146, 91] width 165 height 17
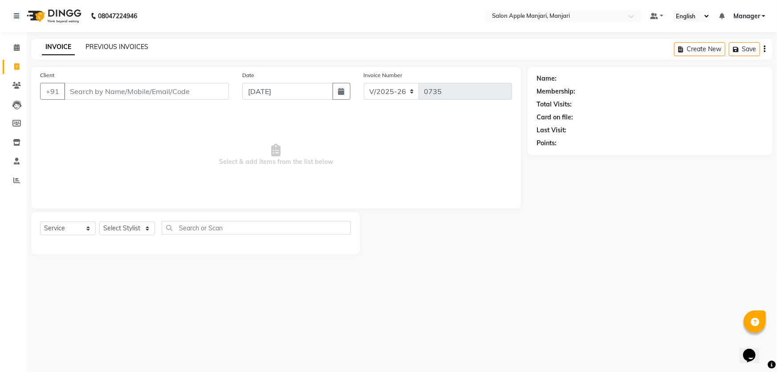
click at [142, 48] on link "PREVIOUS INVOICES" at bounding box center [116, 47] width 63 height 8
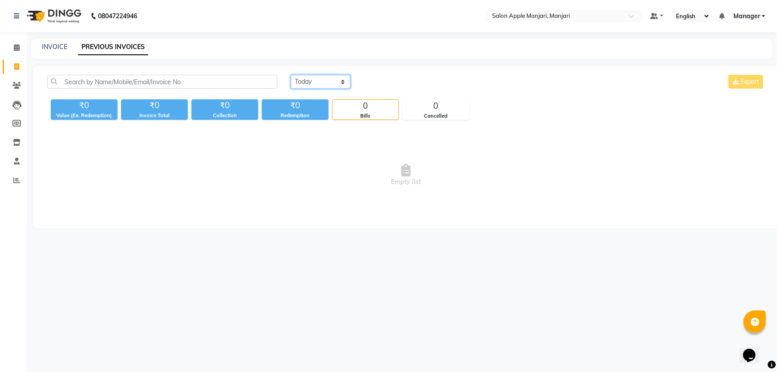
drag, startPoint x: 329, startPoint y: 91, endPoint x: 323, endPoint y: 99, distance: 10.2
click at [329, 89] on select "Today Yesterday Custom Range" at bounding box center [321, 82] width 60 height 14
select select "range"
click at [292, 83] on select "Today Yesterday Custom Range" at bounding box center [321, 82] width 60 height 14
click at [406, 88] on input "[DATE]" at bounding box center [393, 82] width 62 height 12
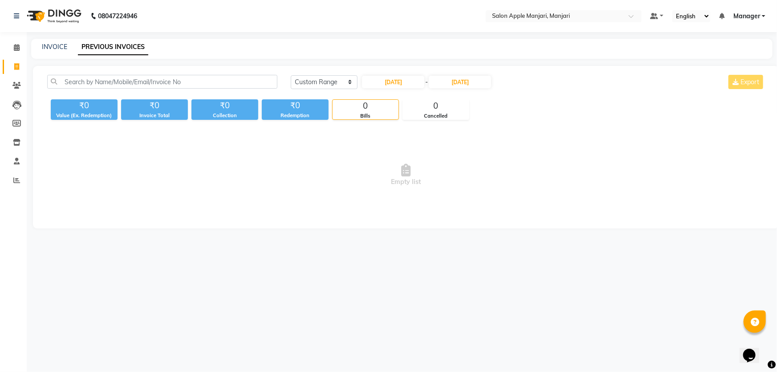
select select "9"
select select "2025"
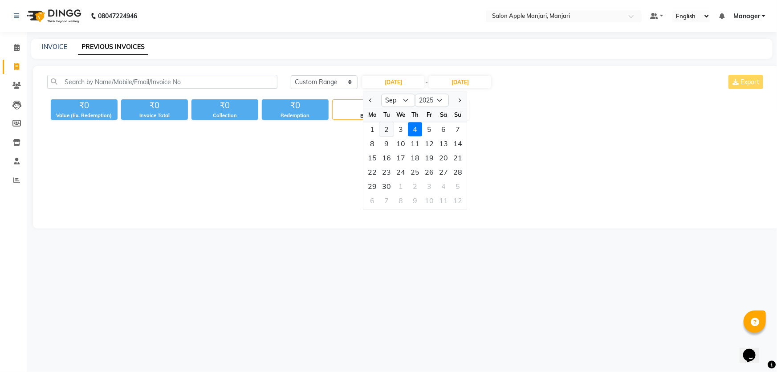
click at [392, 136] on div "2" at bounding box center [387, 129] width 14 height 14
type input "02-09-2025"
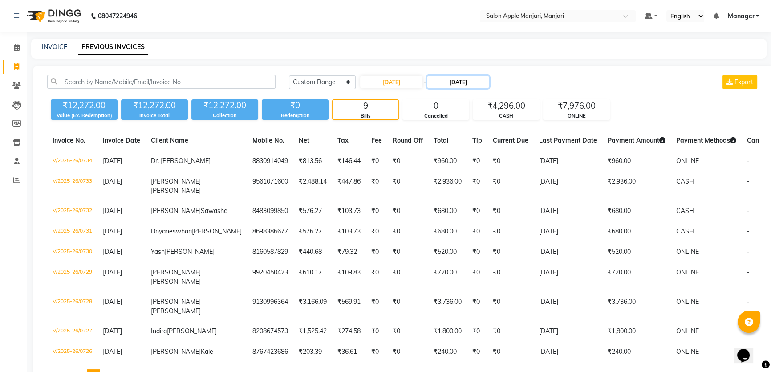
click at [483, 88] on input "[DATE]" at bounding box center [458, 82] width 62 height 12
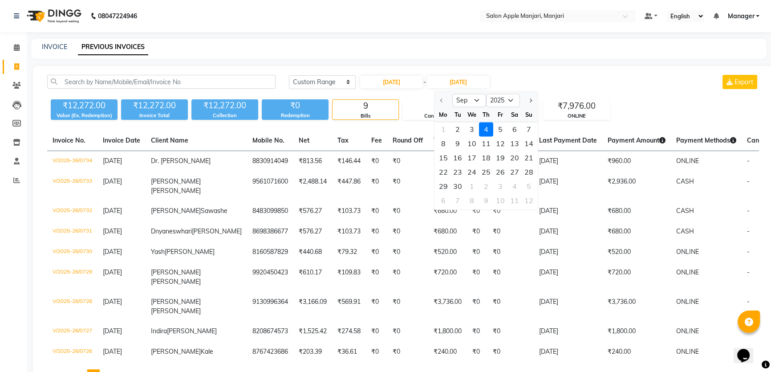
click at [465, 136] on div "2" at bounding box center [457, 129] width 14 height 14
type input "02-09-2025"
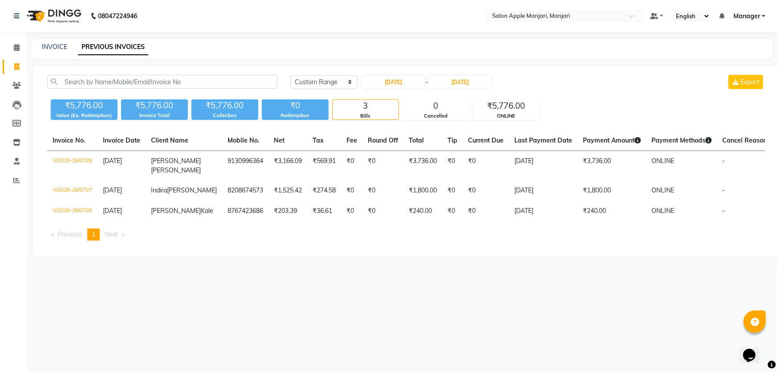
click at [16, 61] on link "Invoice" at bounding box center [13, 67] width 21 height 15
select select "service"
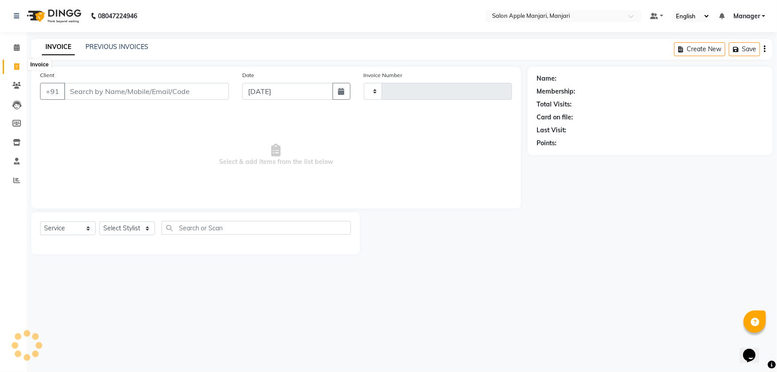
type input "0735"
select select "8088"
click at [137, 52] on div "PREVIOUS INVOICES" at bounding box center [116, 46] width 63 height 9
click at [138, 51] on link "PREVIOUS INVOICES" at bounding box center [116, 47] width 63 height 8
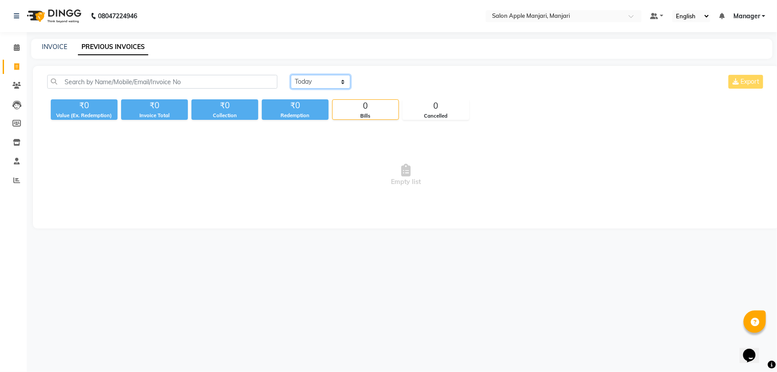
click at [331, 89] on select "Today Yesterday Custom Range" at bounding box center [321, 82] width 60 height 14
select select "range"
click at [292, 83] on select "Today Yesterday Custom Range" at bounding box center [321, 82] width 60 height 14
click at [395, 88] on input "[DATE]" at bounding box center [393, 82] width 62 height 12
select select "9"
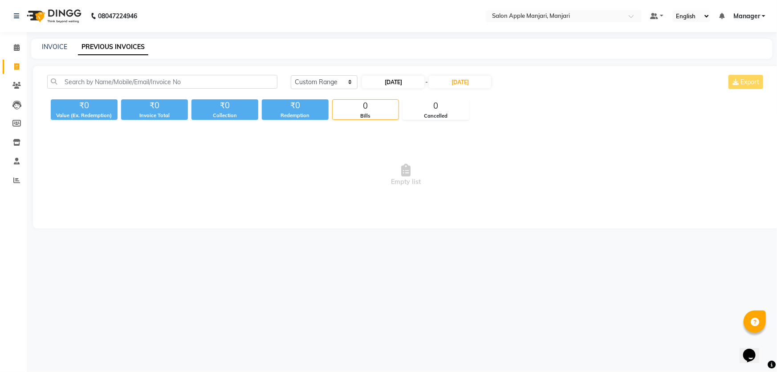
select select "2025"
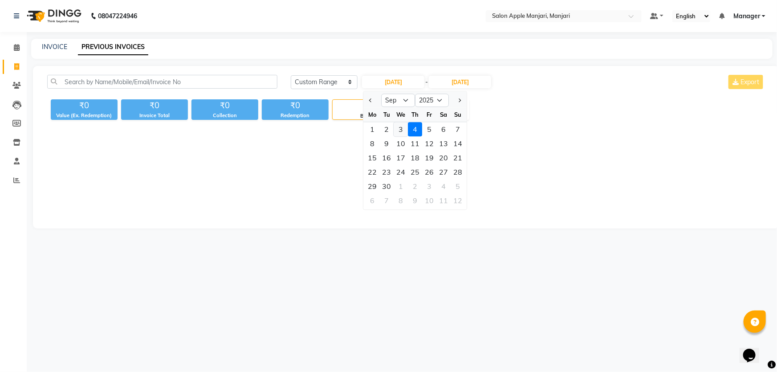
click at [408, 136] on div "3" at bounding box center [401, 129] width 14 height 14
type input "[DATE]"
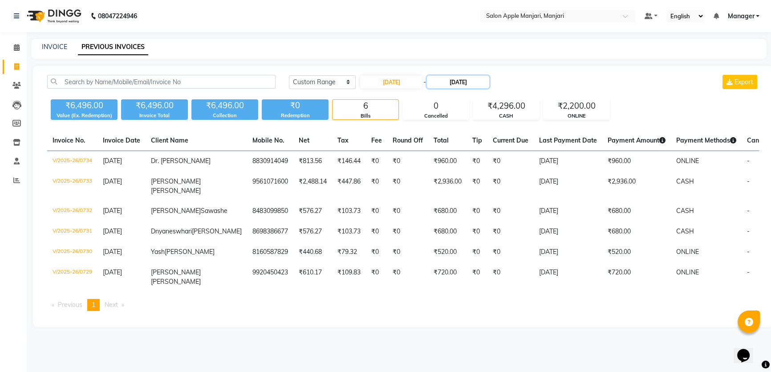
click at [476, 88] on input "[DATE]" at bounding box center [458, 82] width 62 height 12
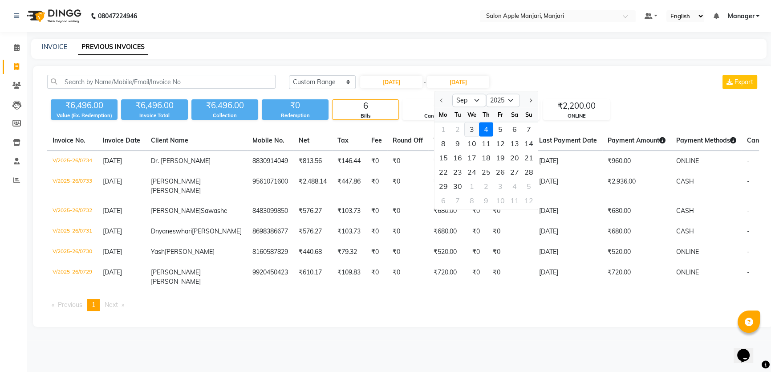
click at [479, 136] on div "3" at bounding box center [472, 129] width 14 height 14
type input "[DATE]"
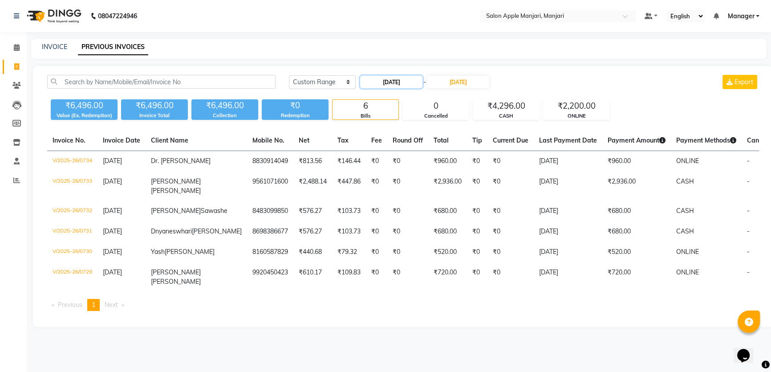
click at [391, 88] on input "[DATE]" at bounding box center [391, 82] width 62 height 12
select select "9"
select select "2025"
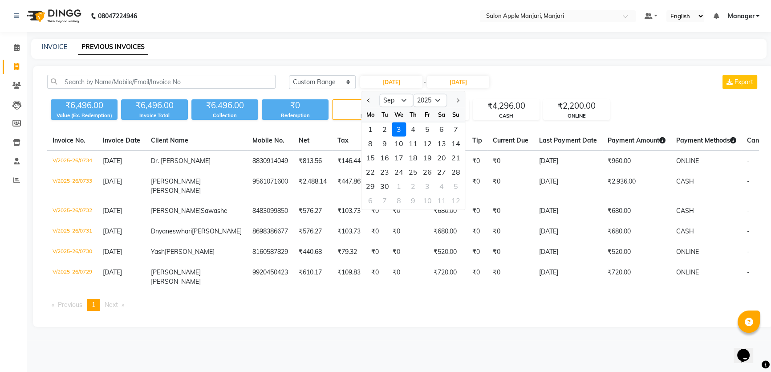
drag, startPoint x: 378, startPoint y: 150, endPoint x: 385, endPoint y: 148, distance: 7.8
click at [377, 136] on div "1" at bounding box center [370, 129] width 14 height 14
type input "[DATE]"
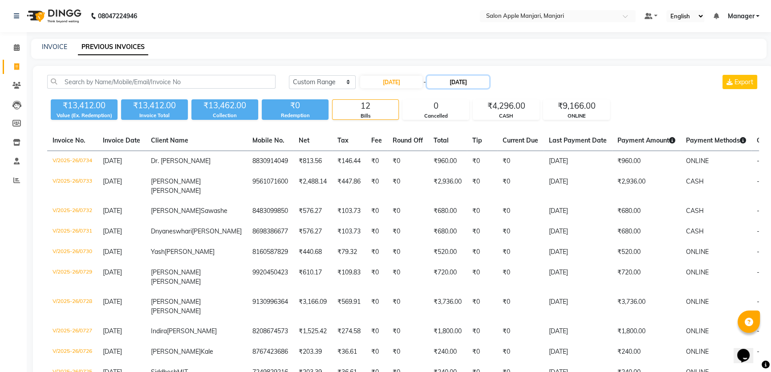
click at [458, 88] on input "[DATE]" at bounding box center [458, 82] width 62 height 12
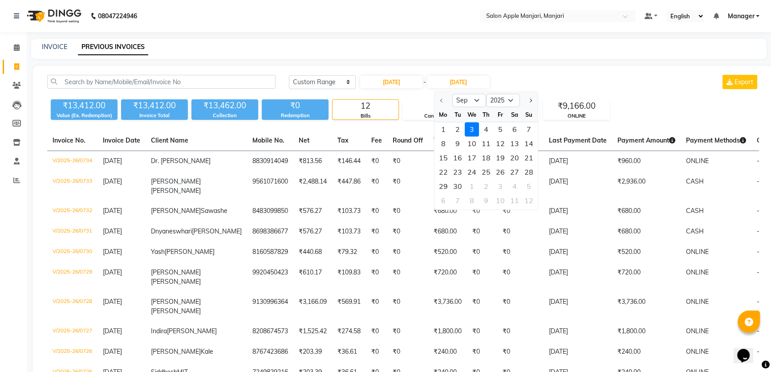
click at [479, 136] on div "3" at bounding box center [472, 129] width 14 height 14
